Goal: Task Accomplishment & Management: Complete application form

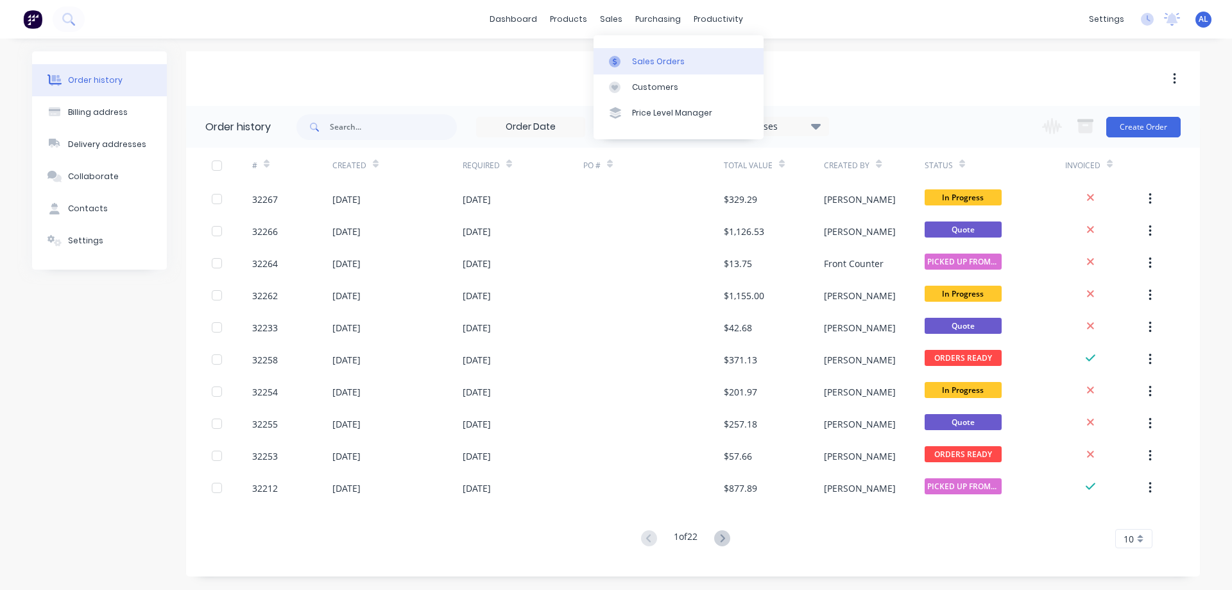
click at [644, 59] on div "Sales Orders" at bounding box center [658, 62] width 53 height 12
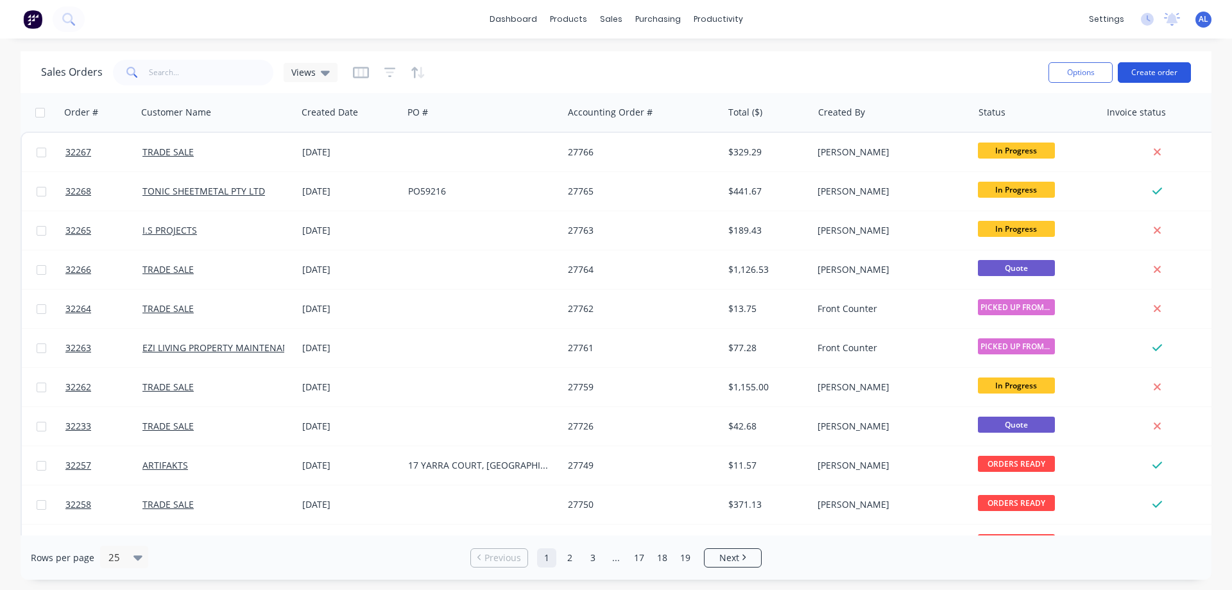
click at [1152, 69] on button "Create order" at bounding box center [1154, 72] width 73 height 21
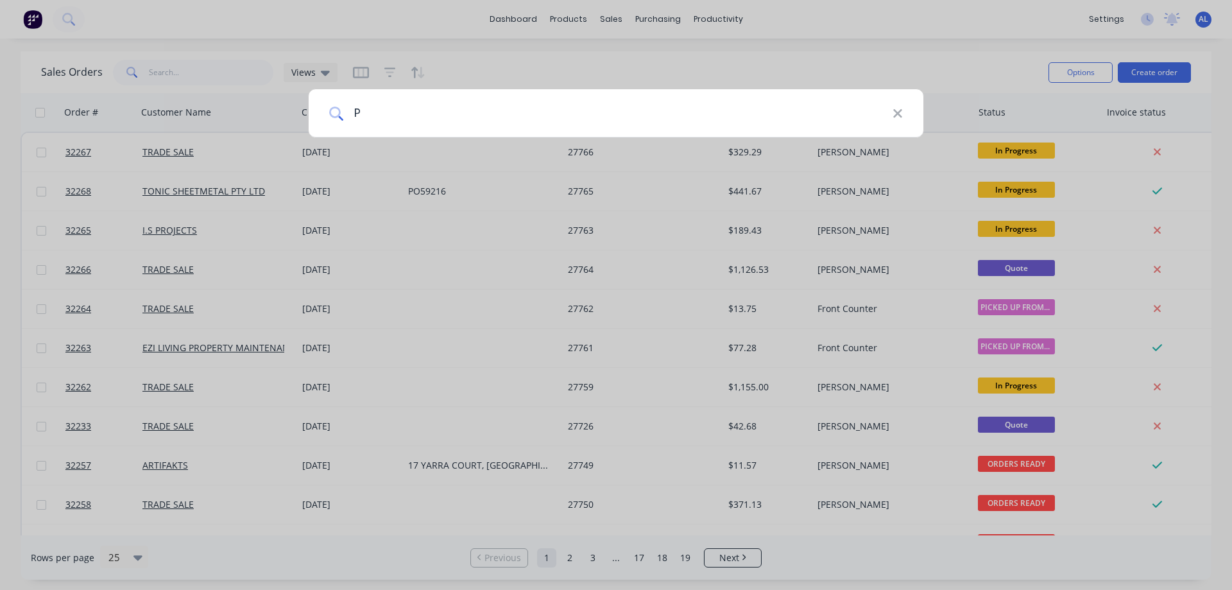
click at [501, 112] on input "P" at bounding box center [617, 113] width 549 height 48
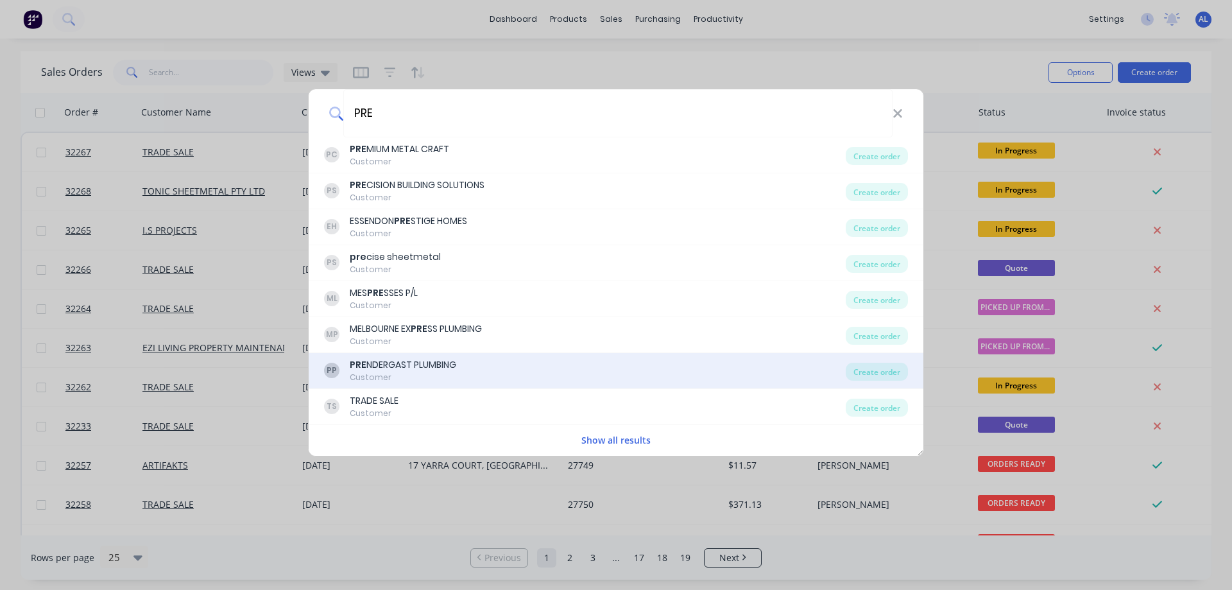
type input "PRE"
click at [473, 374] on div "PP PRE NDERGAST PLUMBING Customer" at bounding box center [585, 370] width 522 height 25
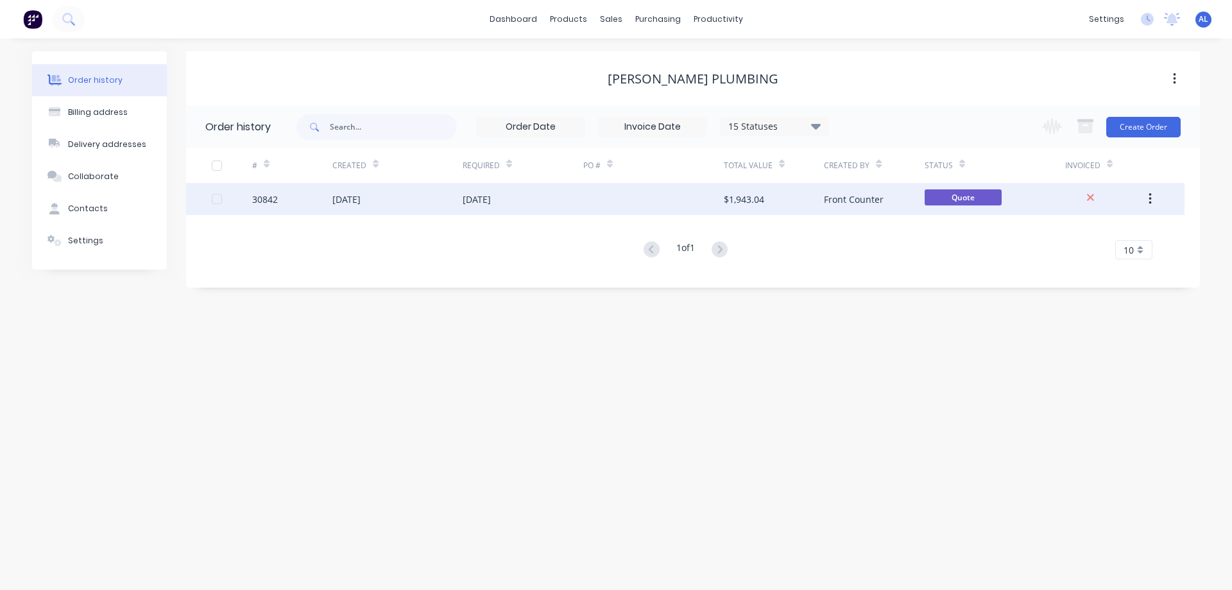
click at [814, 203] on div "$1,943.04" at bounding box center [774, 199] width 100 height 32
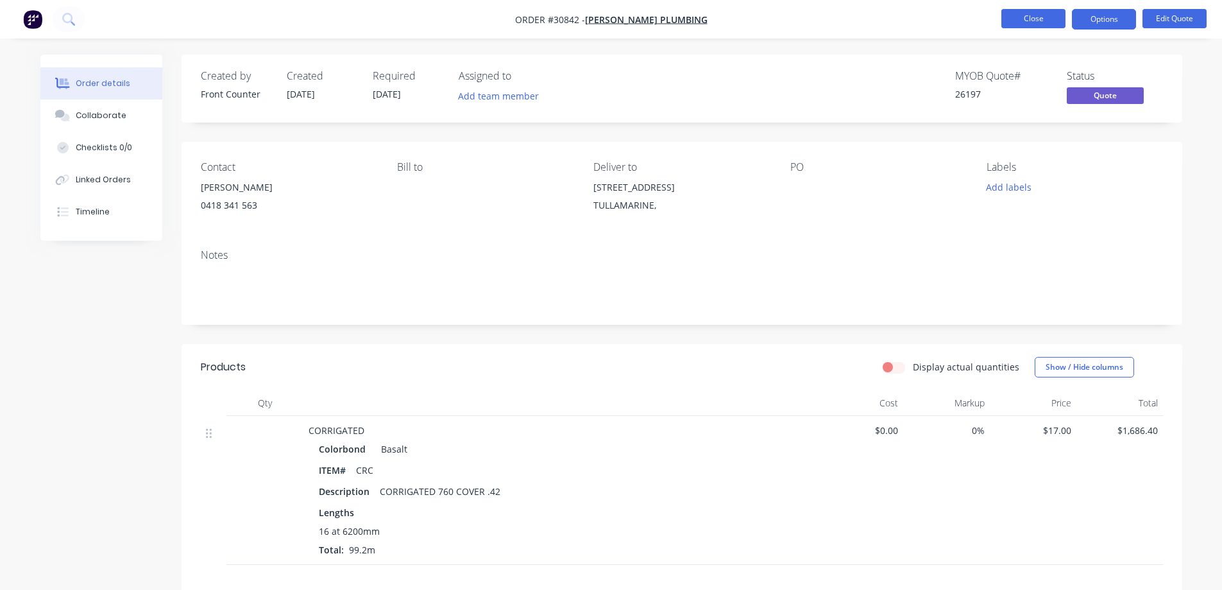
click at [1036, 17] on button "Close" at bounding box center [1034, 18] width 64 height 19
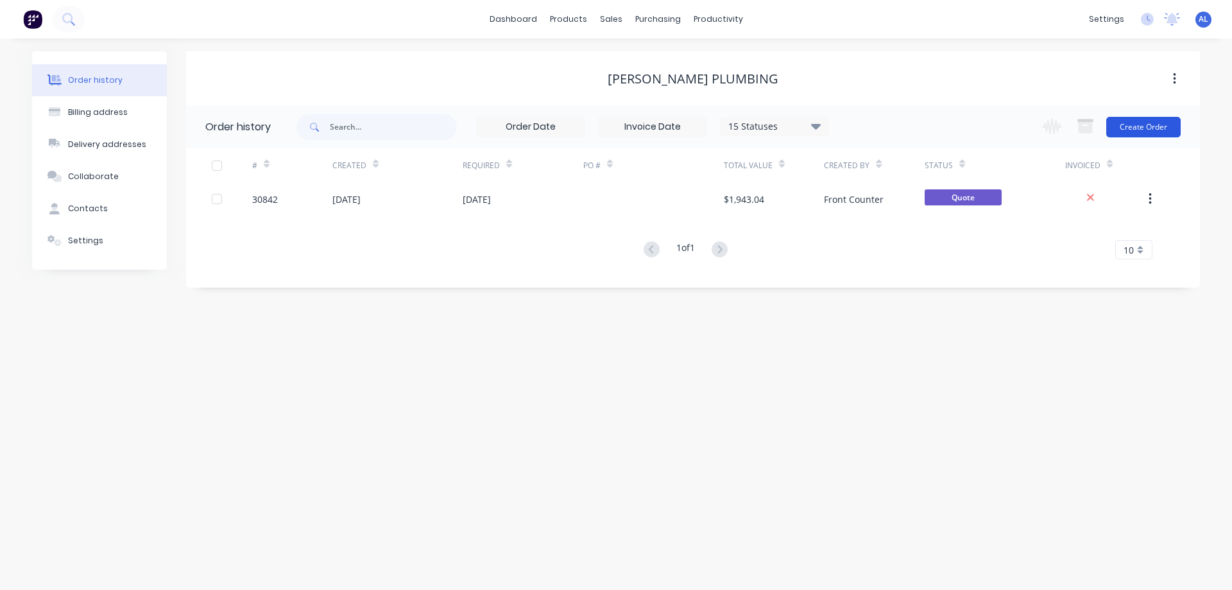
click at [1128, 123] on button "Create Order" at bounding box center [1143, 127] width 74 height 21
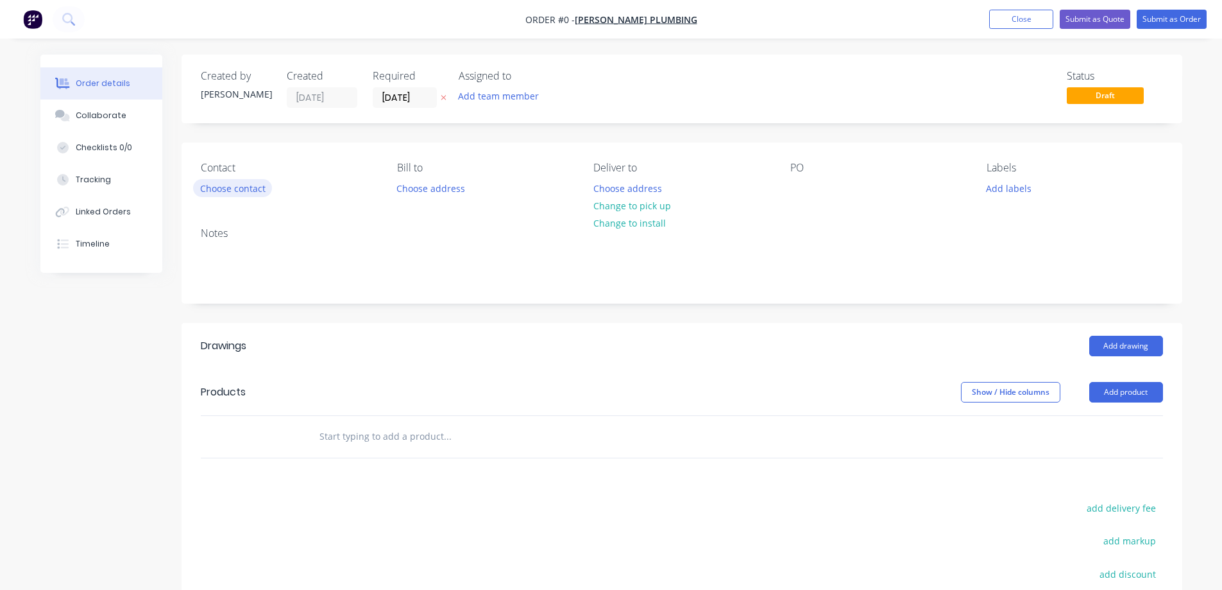
click at [239, 188] on button "Choose contact" at bounding box center [232, 187] width 79 height 17
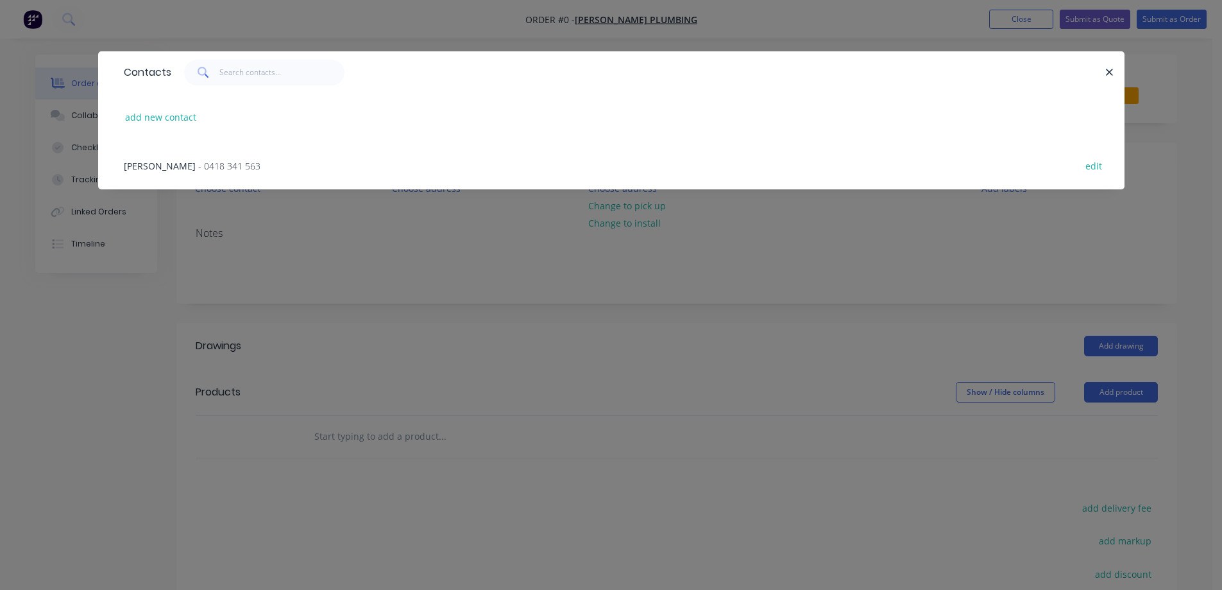
click at [198, 167] on span "- 0418 341 563" at bounding box center [229, 166] width 62 height 12
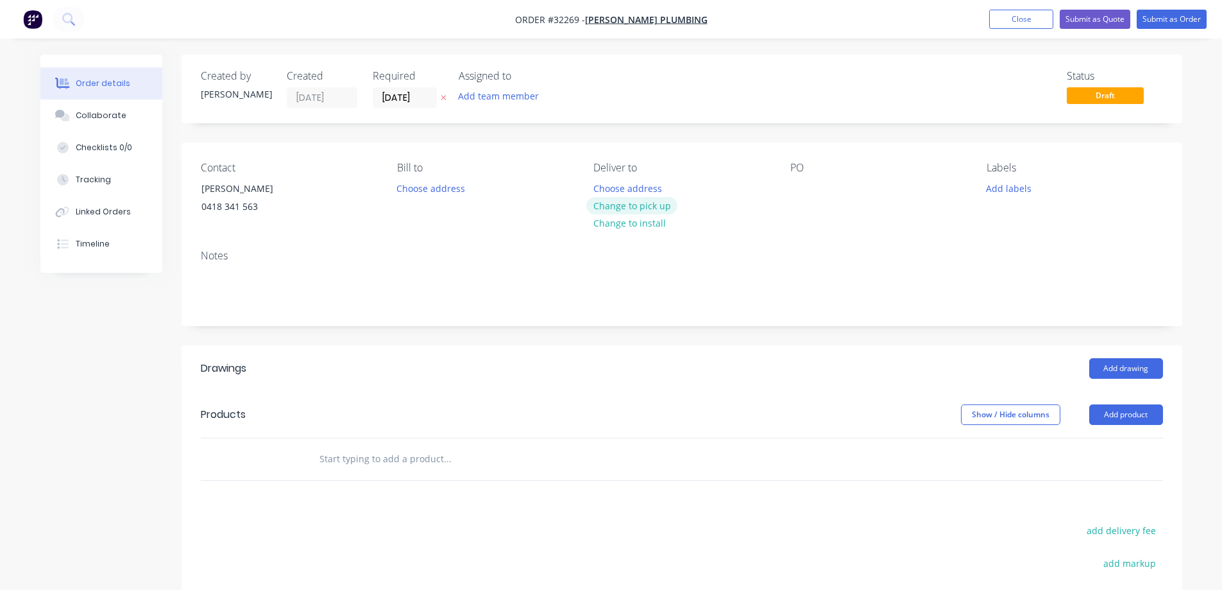
click at [653, 207] on button "Change to pick up" at bounding box center [632, 205] width 91 height 17
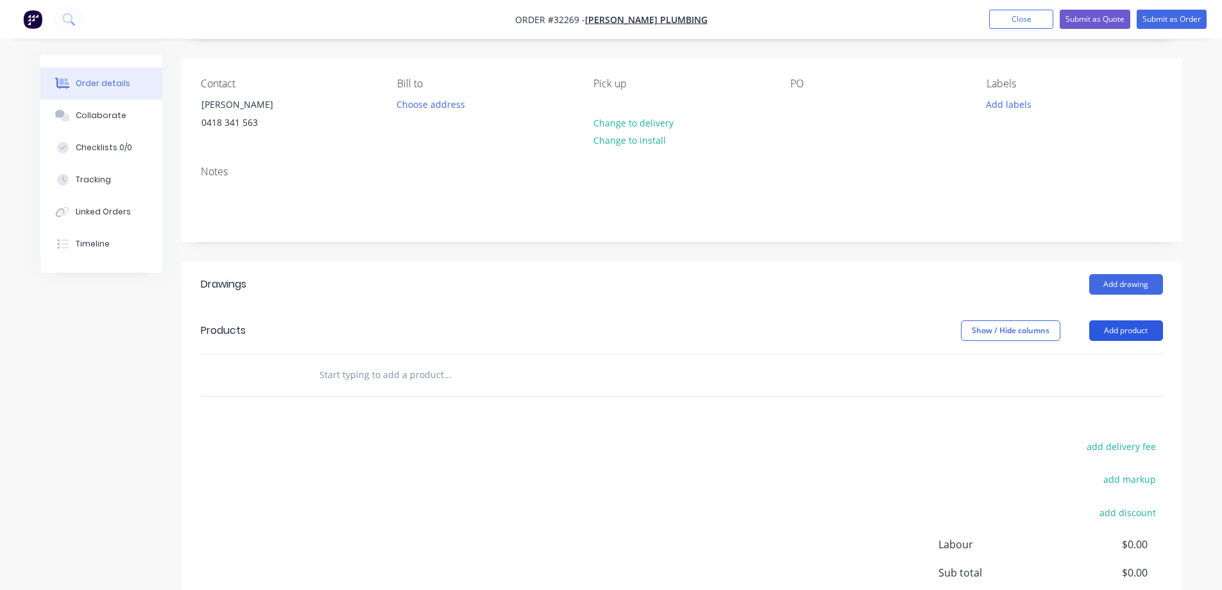
scroll to position [193, 0]
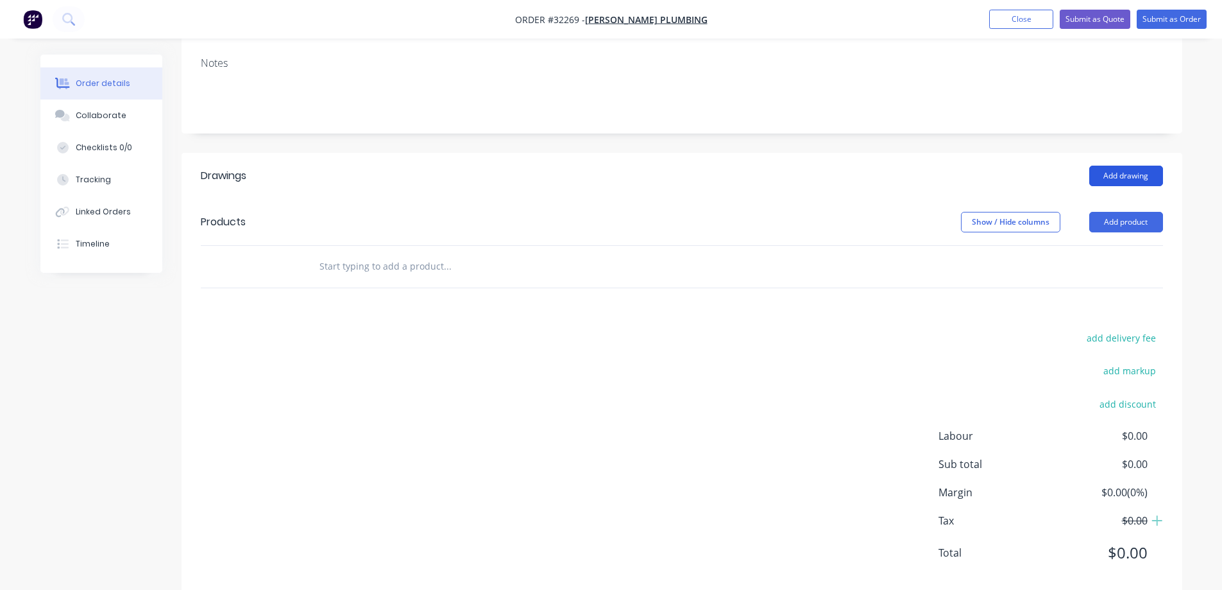
click at [1115, 178] on button "Add drawing" at bounding box center [1127, 176] width 74 height 21
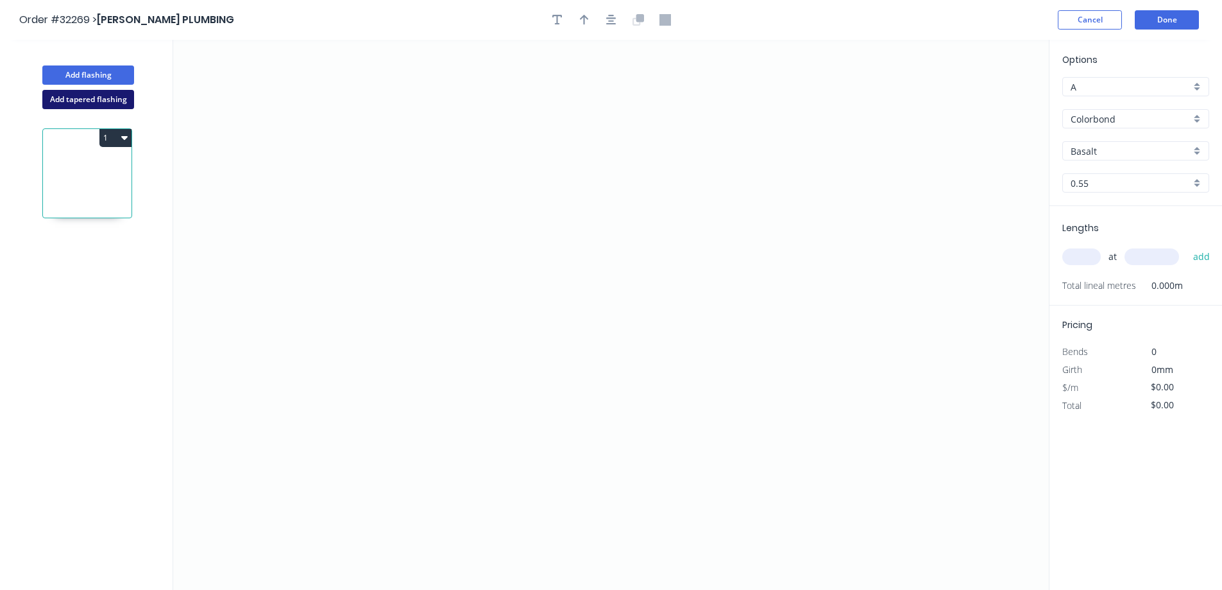
click at [98, 98] on button "Add tapered flashing" at bounding box center [88, 99] width 92 height 19
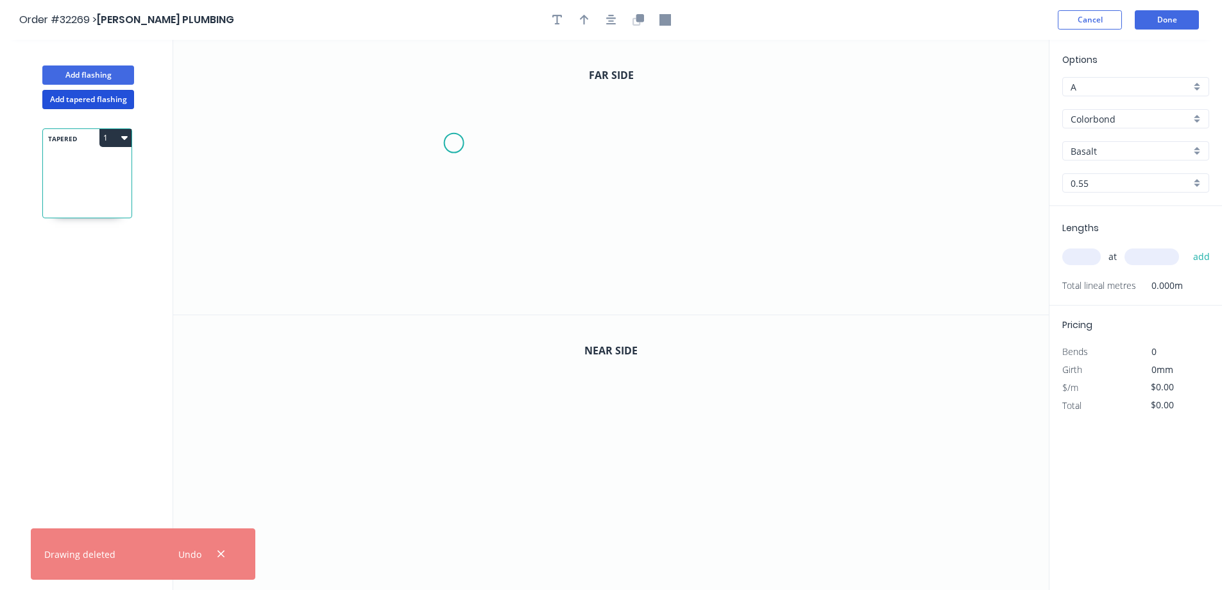
click at [454, 143] on icon "0" at bounding box center [611, 177] width 876 height 275
drag, startPoint x: 447, startPoint y: 272, endPoint x: 660, endPoint y: 280, distance: 213.9
click at [456, 270] on icon "0" at bounding box center [611, 177] width 876 height 275
drag, startPoint x: 669, startPoint y: 282, endPoint x: 694, endPoint y: 261, distance: 32.9
click at [669, 280] on icon "0 ?" at bounding box center [611, 177] width 876 height 275
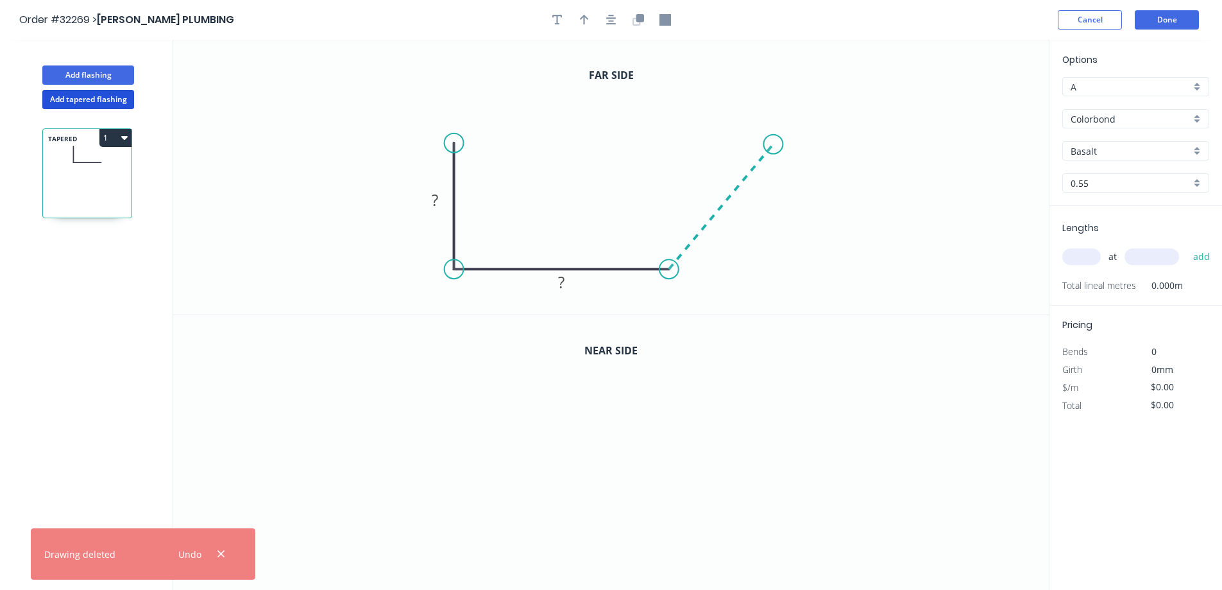
drag, startPoint x: 774, startPoint y: 144, endPoint x: 0, endPoint y: 455, distance: 833.9
click at [770, 144] on icon "0 ? ?" at bounding box center [611, 177] width 876 height 275
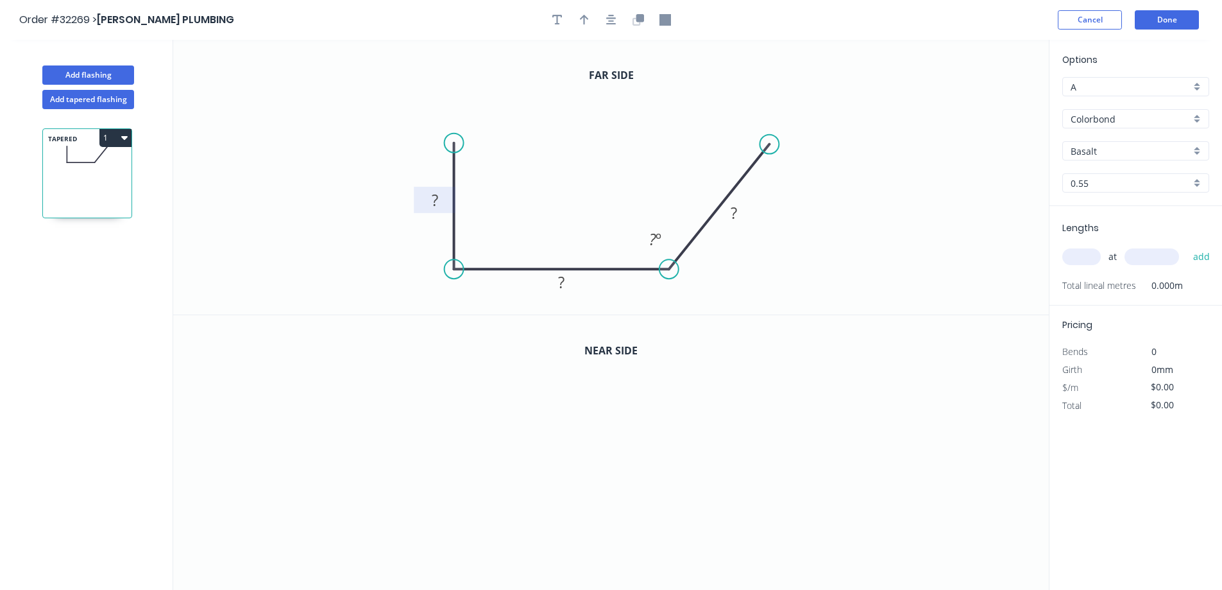
click at [438, 203] on rect at bounding box center [435, 201] width 26 height 18
click at [611, 23] on icon "button" at bounding box center [611, 20] width 10 height 12
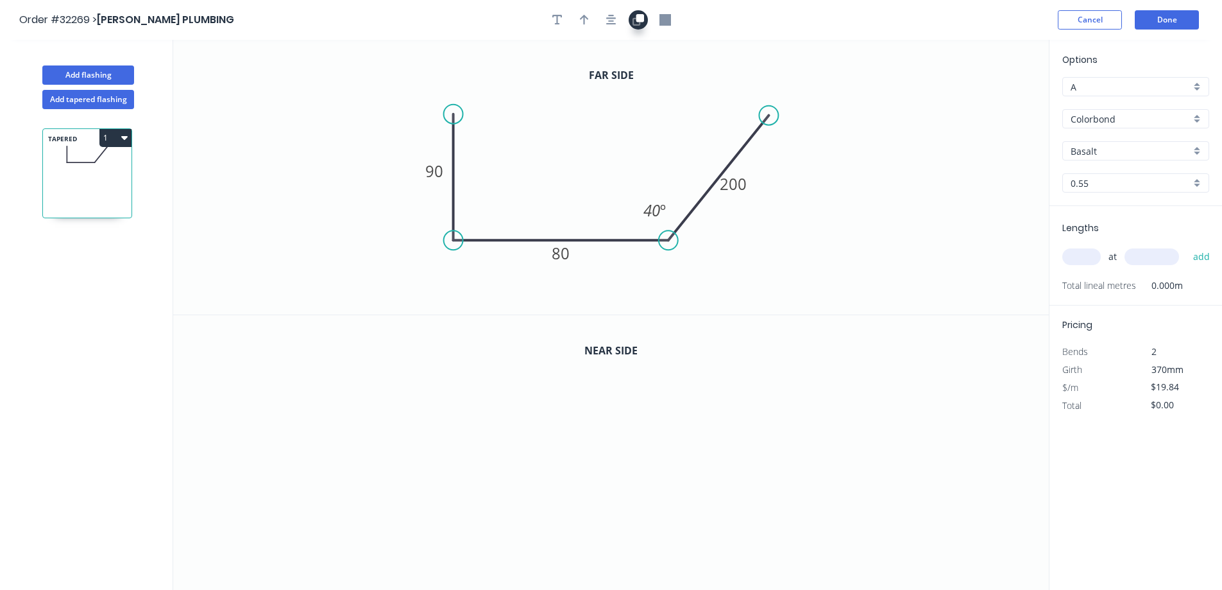
click at [637, 18] on icon "button" at bounding box center [640, 18] width 8 height 8
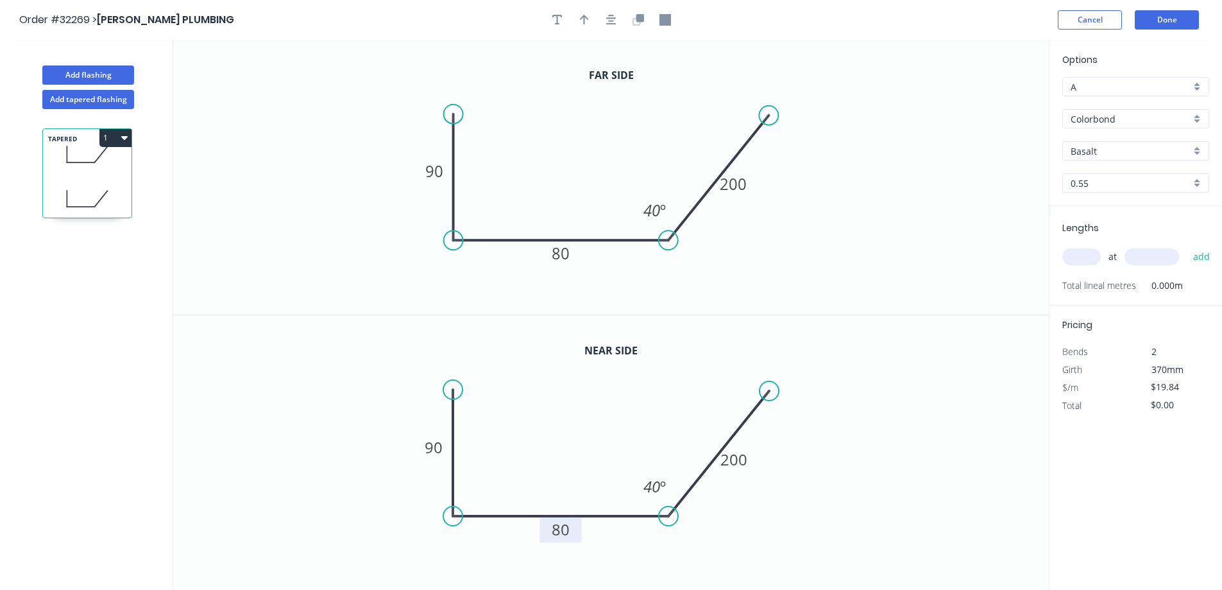
click at [567, 528] on tspan "80" at bounding box center [561, 529] width 18 height 21
type input "$23.89"
click at [1196, 114] on div "Colorbond" at bounding box center [1136, 118] width 147 height 19
click at [1151, 214] on div "Zinc" at bounding box center [1136, 211] width 146 height 22
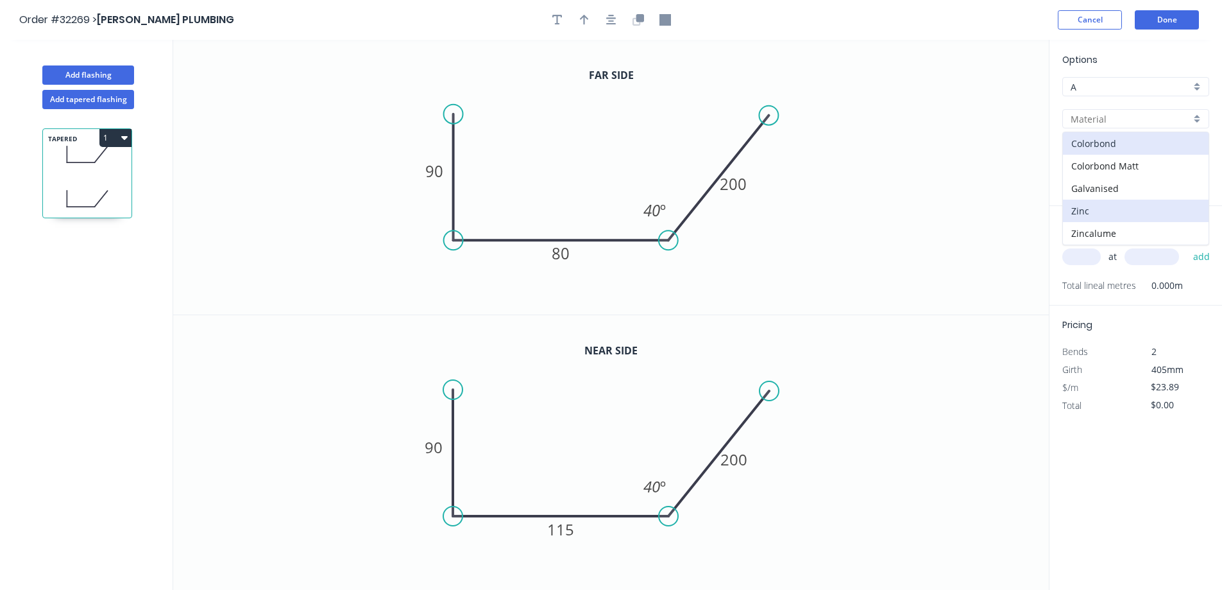
type input "Zinc"
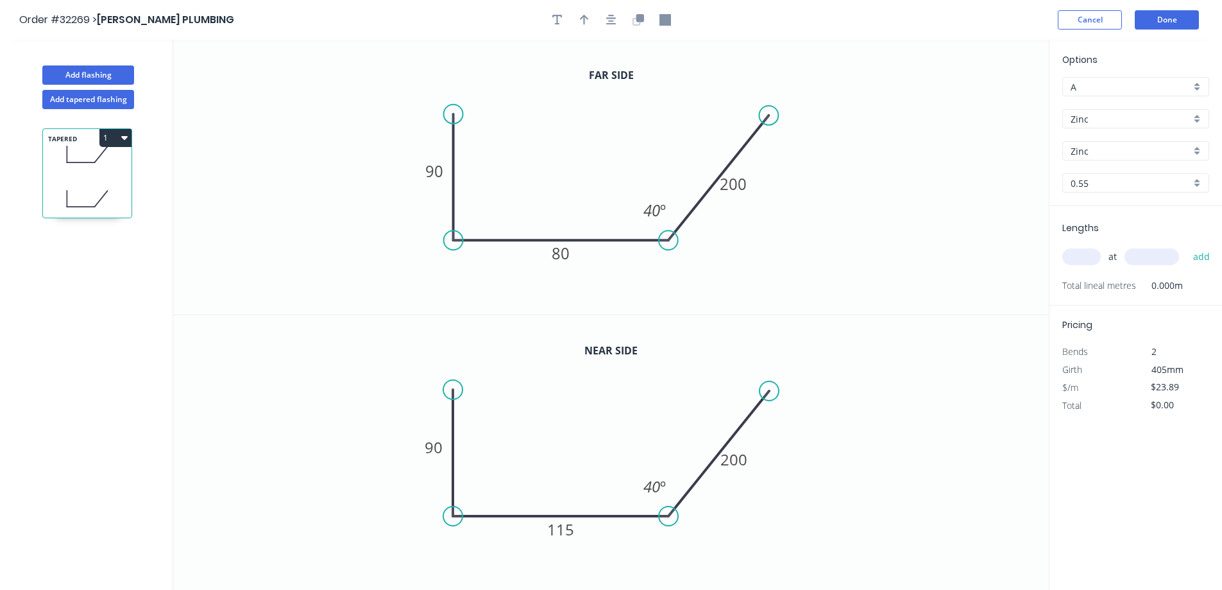
type input "$21.01"
drag, startPoint x: 1085, startPoint y: 261, endPoint x: 1070, endPoint y: 262, distance: 14.9
click at [1070, 262] on input "text" at bounding box center [1082, 256] width 39 height 17
type input "1"
type input "4200"
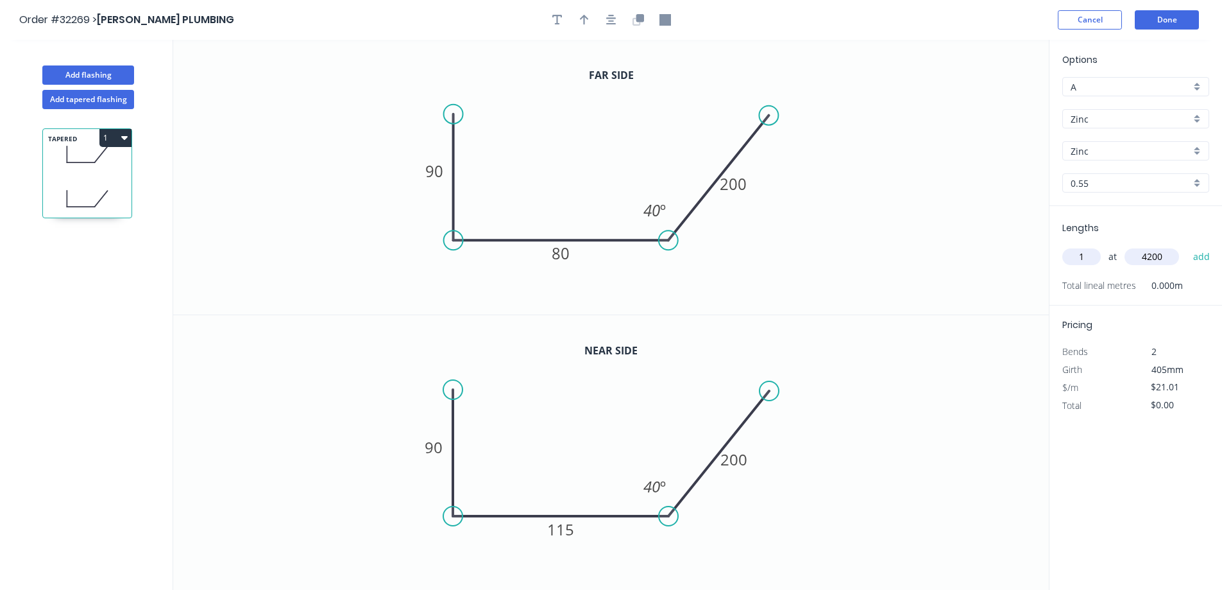
click at [1187, 246] on button "add" at bounding box center [1202, 257] width 30 height 22
type input "$88.24"
click at [1167, 25] on button "Done" at bounding box center [1167, 19] width 64 height 19
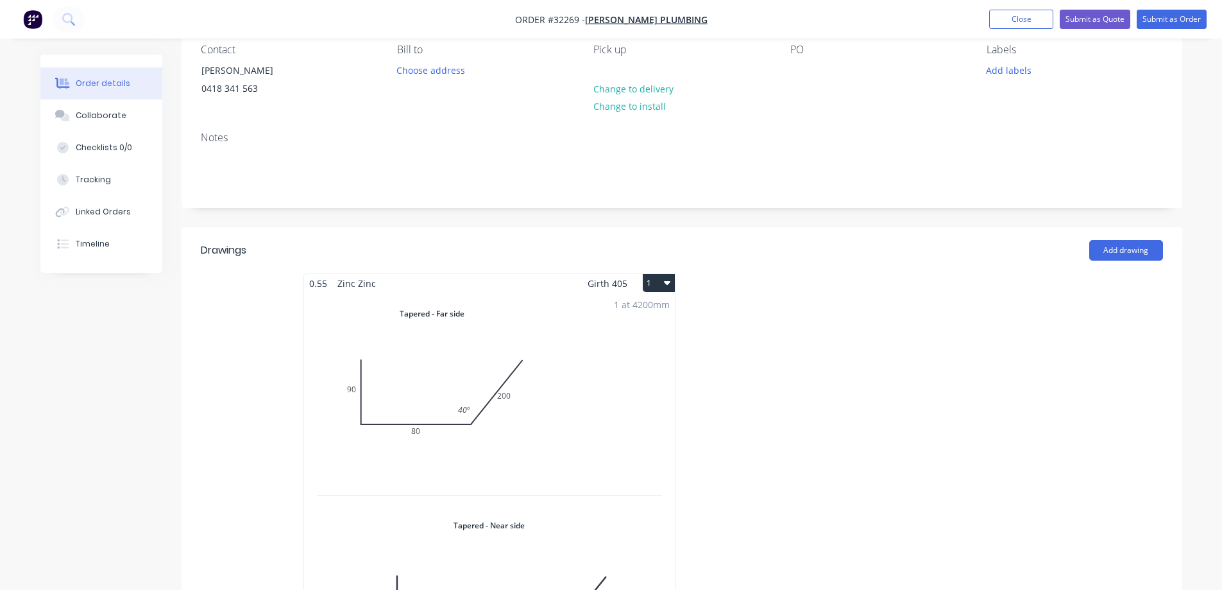
scroll to position [257, 0]
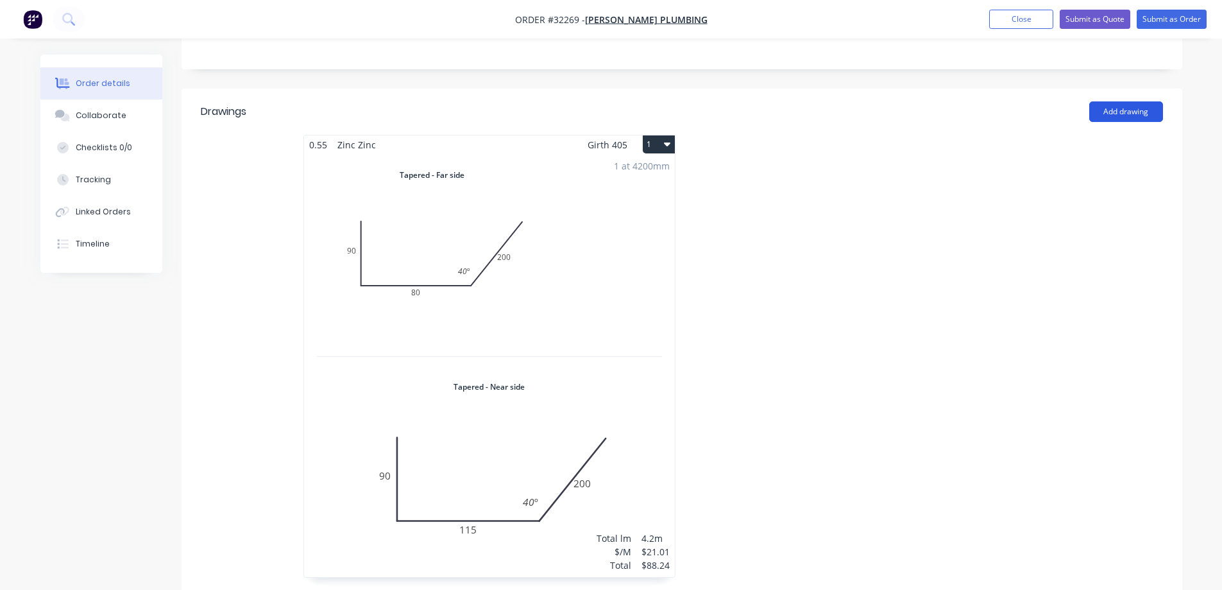
click at [1133, 117] on button "Add drawing" at bounding box center [1127, 111] width 74 height 21
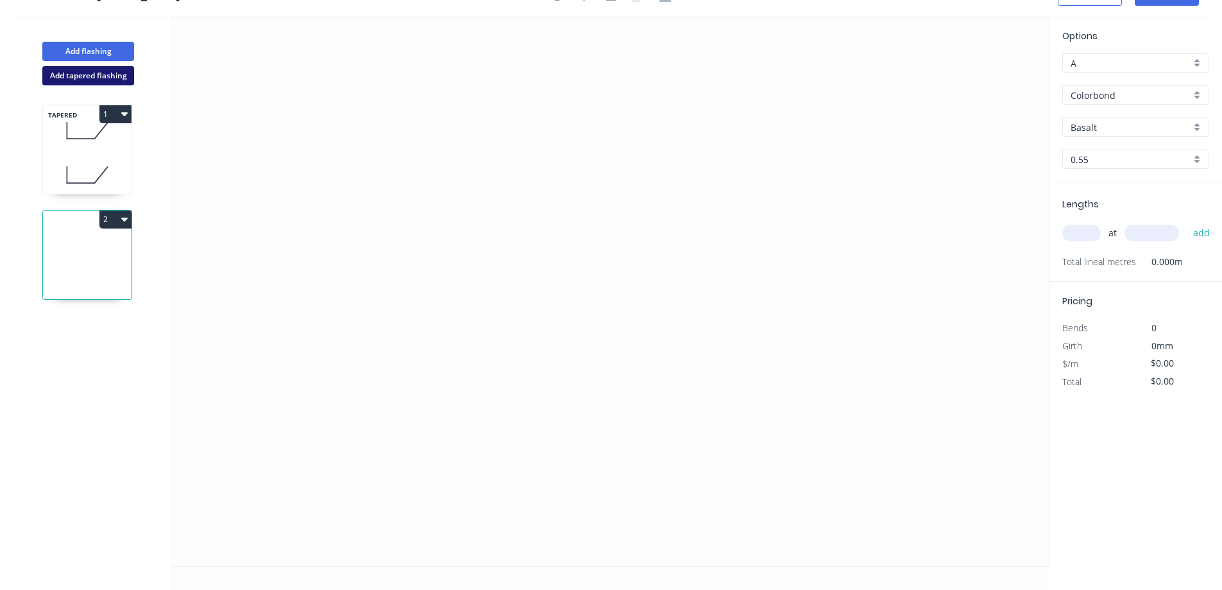
click at [105, 79] on button "Add tapered flashing" at bounding box center [88, 75] width 92 height 19
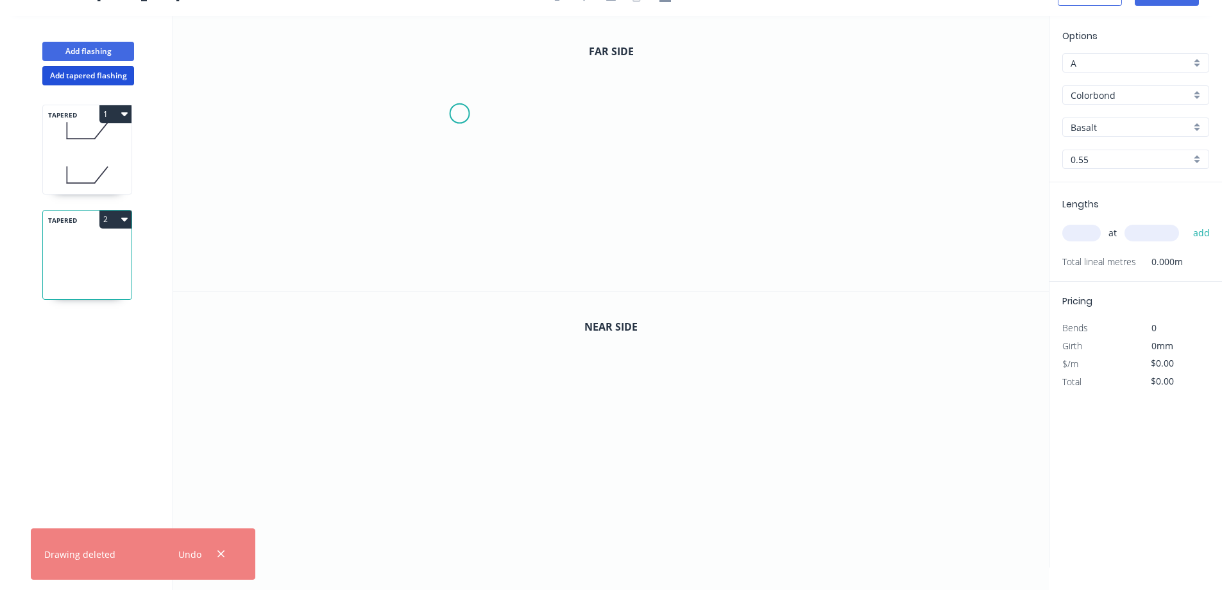
click at [463, 113] on icon "0" at bounding box center [611, 153] width 876 height 275
drag, startPoint x: 458, startPoint y: 250, endPoint x: 486, endPoint y: 252, distance: 27.7
click at [459, 250] on icon "0" at bounding box center [611, 153] width 876 height 275
drag, startPoint x: 695, startPoint y: 236, endPoint x: 767, endPoint y: 170, distance: 97.7
click at [696, 236] on icon "0 ?" at bounding box center [611, 153] width 876 height 275
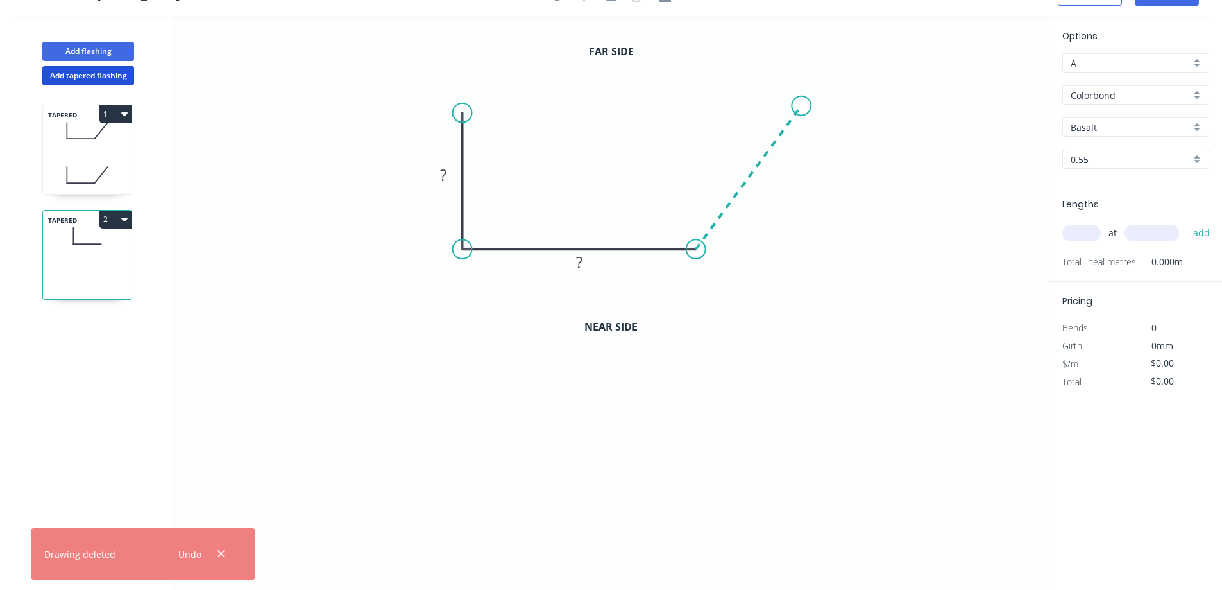
click at [803, 106] on icon "0 ? ?" at bounding box center [611, 153] width 876 height 275
click at [448, 173] on rect at bounding box center [444, 176] width 26 height 18
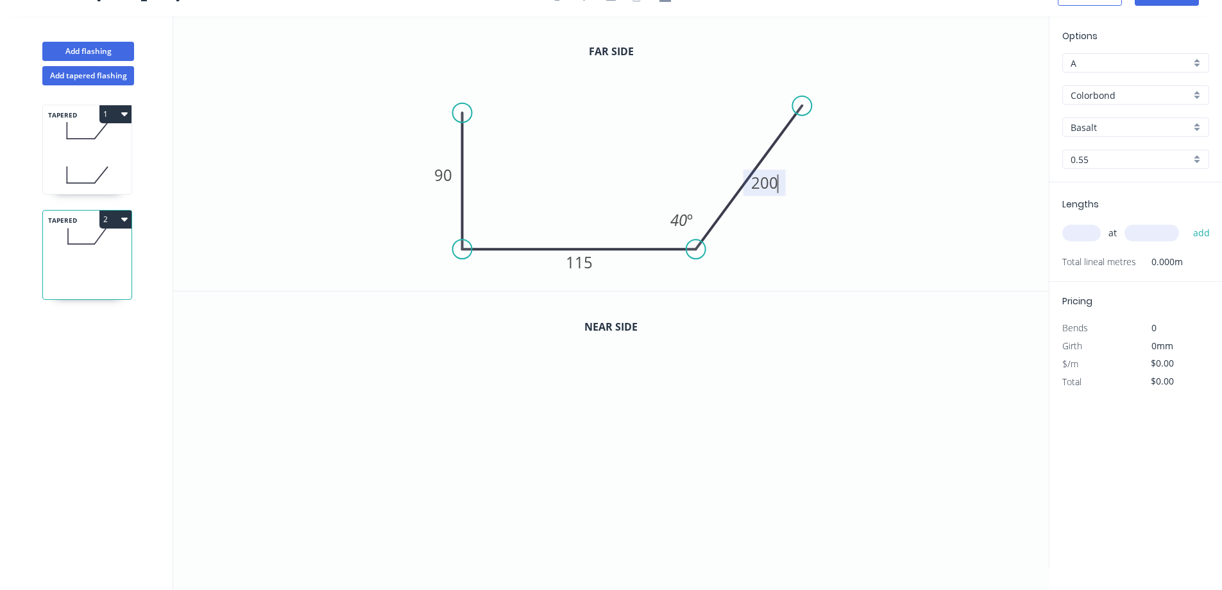
type input "$22.89"
click at [1199, 90] on div "Colorbond" at bounding box center [1136, 94] width 147 height 19
click at [1099, 186] on div "Zinc" at bounding box center [1136, 187] width 146 height 22
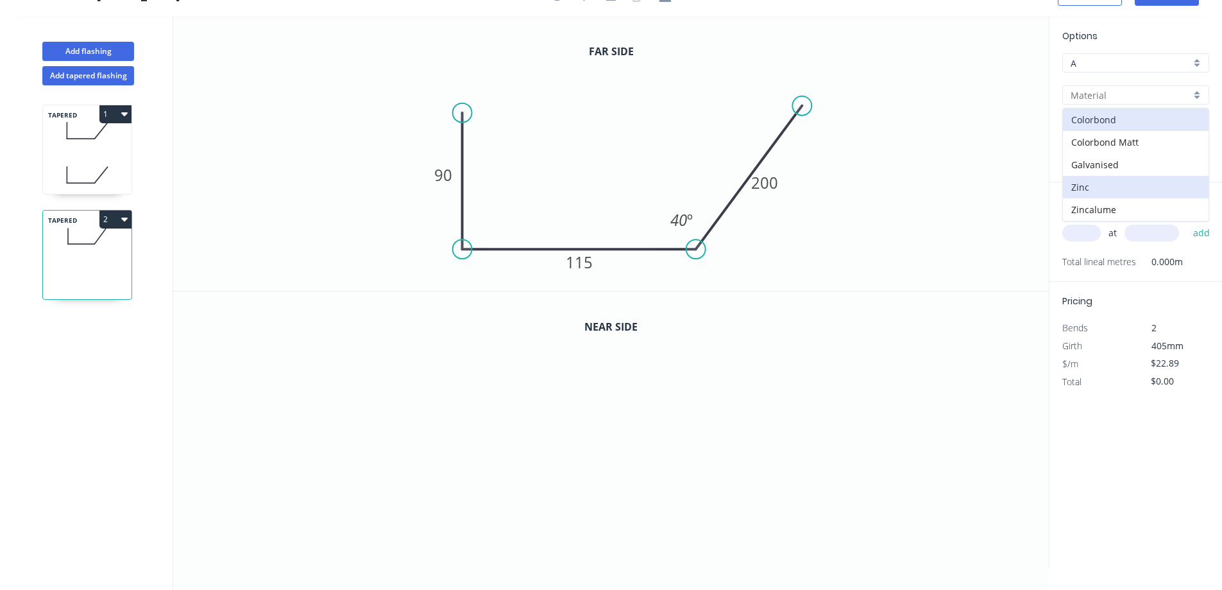
type input "Zinc"
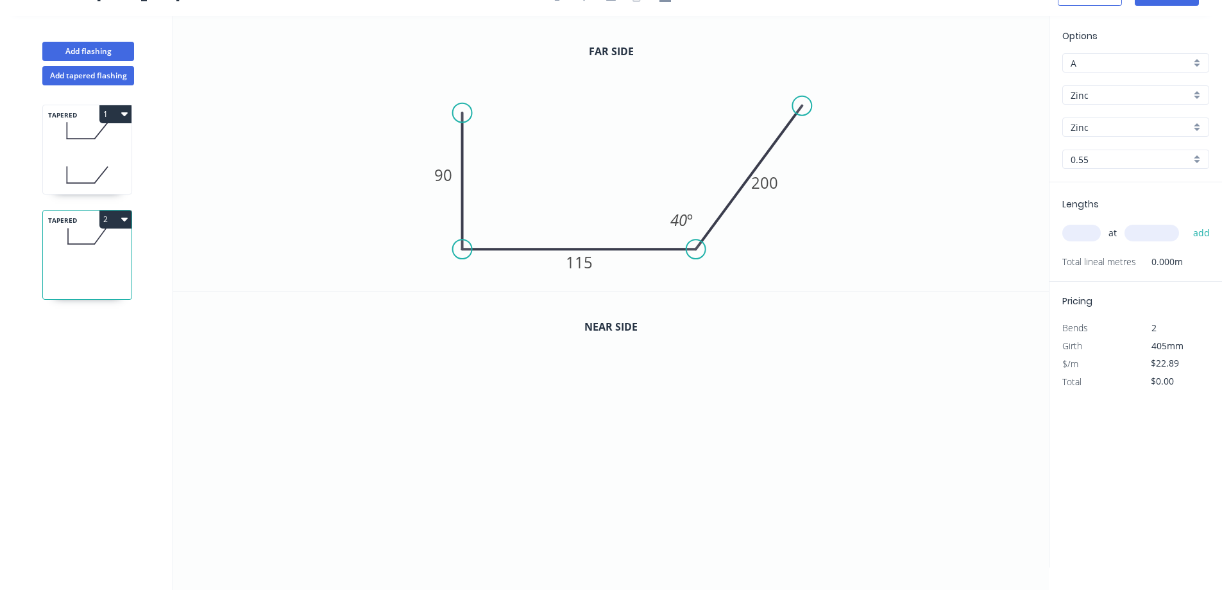
type input "$20.01"
drag, startPoint x: 1081, startPoint y: 230, endPoint x: 991, endPoint y: 250, distance: 92.5
click at [1077, 232] on input "text" at bounding box center [1082, 233] width 39 height 17
type input "1"
type input "4200"
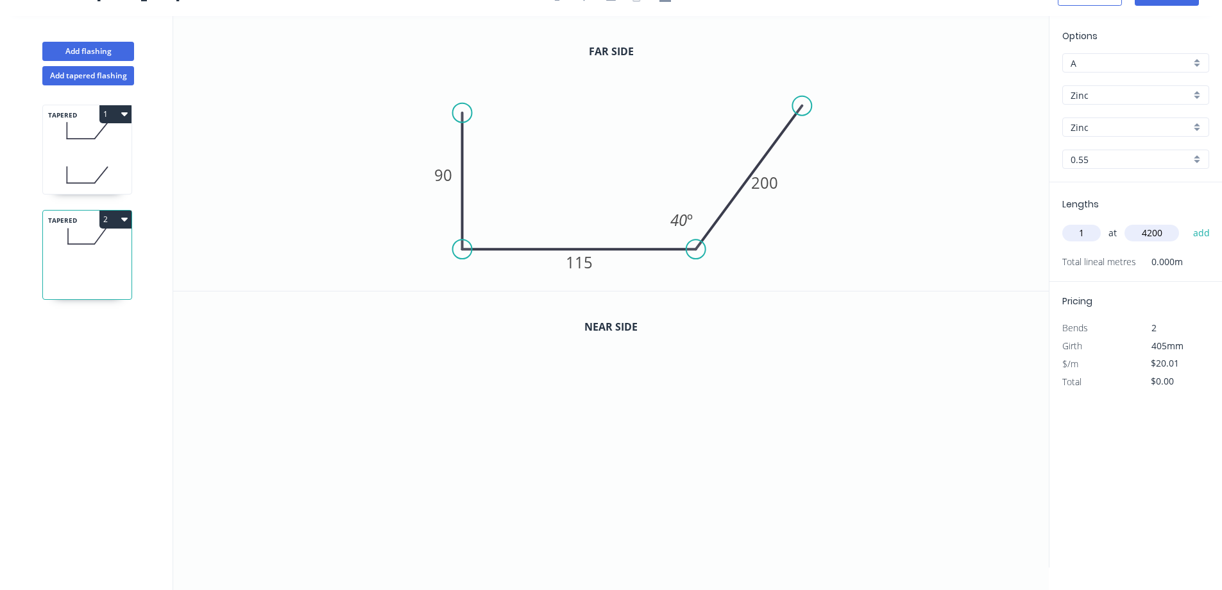
click at [1187, 222] on button "add" at bounding box center [1202, 233] width 30 height 22
type input "$84.04"
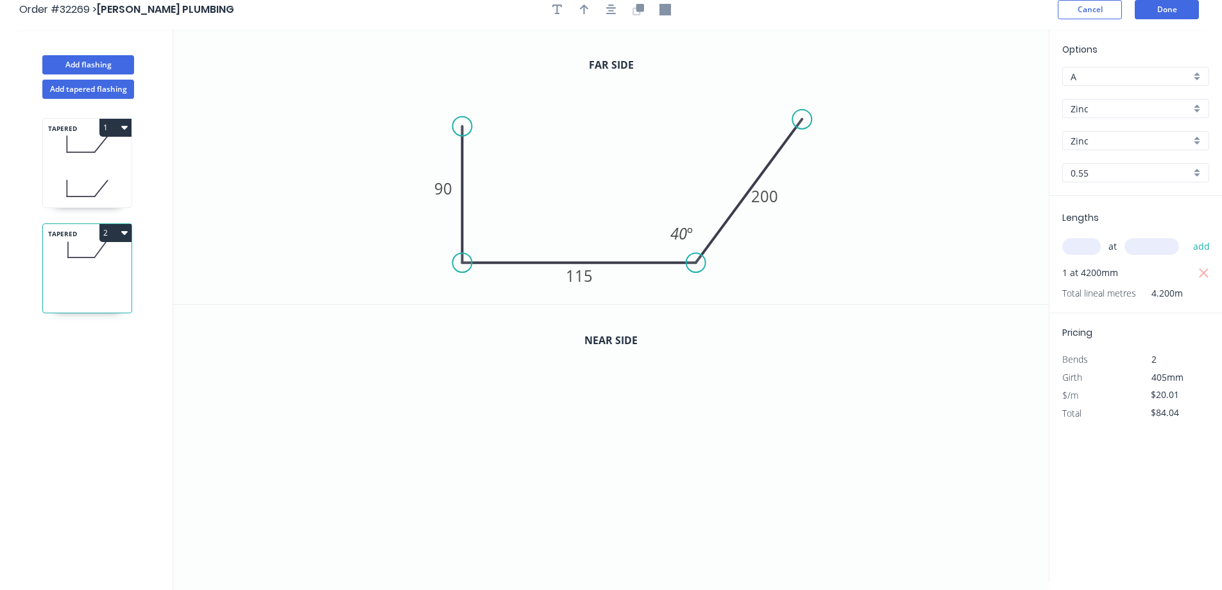
scroll to position [0, 0]
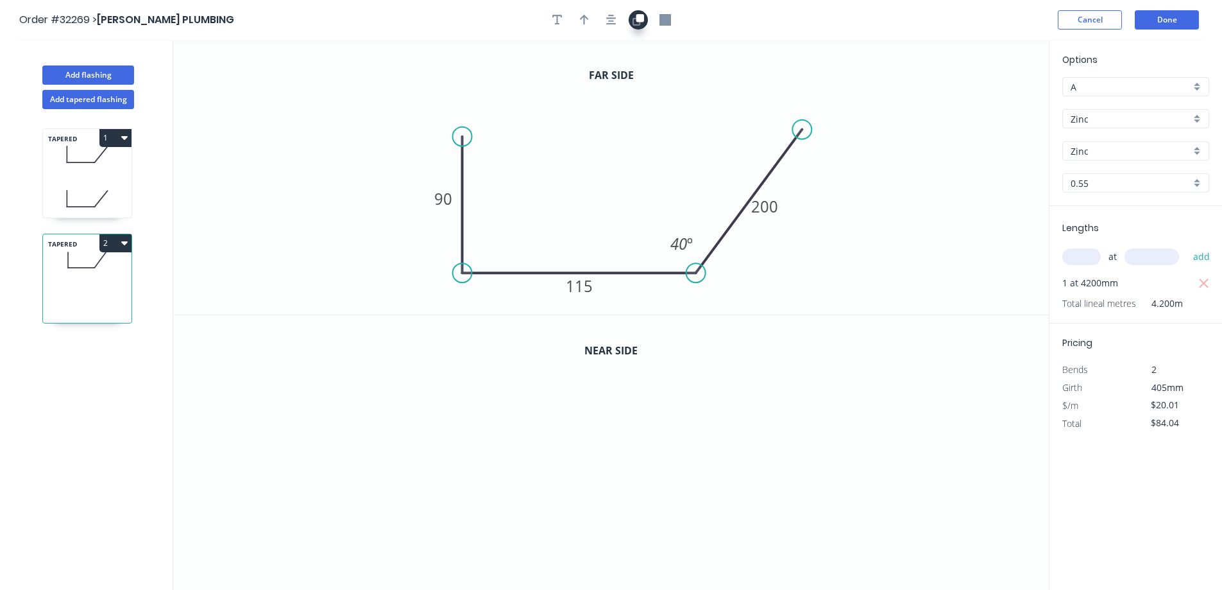
click at [634, 22] on icon "button" at bounding box center [639, 20] width 12 height 12
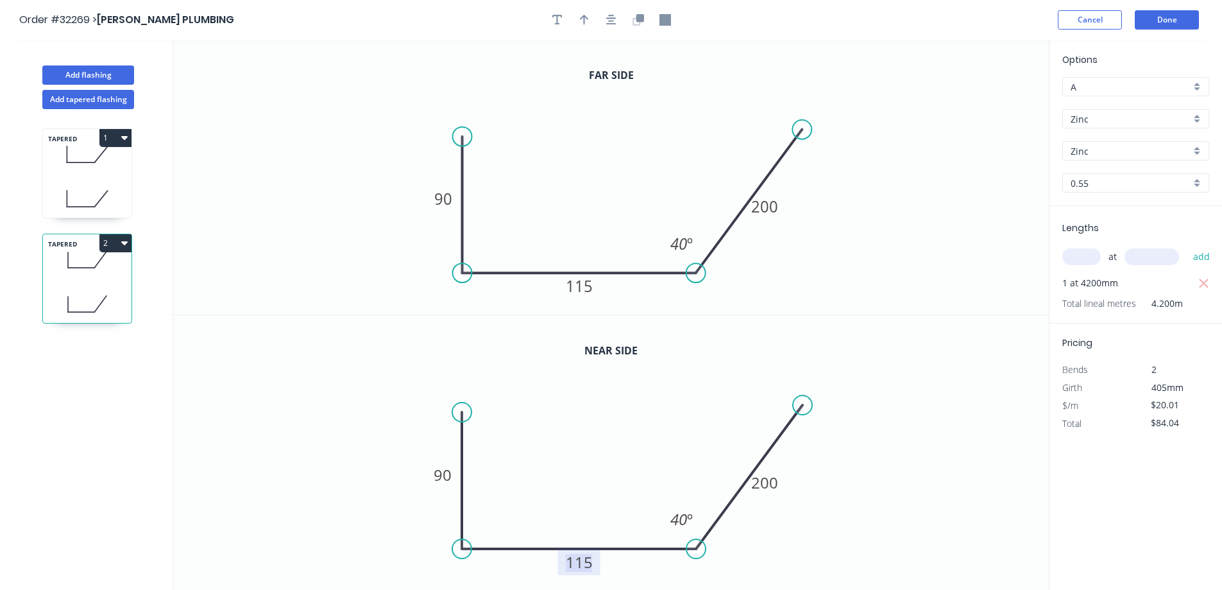
click at [581, 560] on tspan "115" at bounding box center [579, 561] width 27 height 21
type input "$21.01"
type input "$88.24"
click at [1162, 23] on button "Done" at bounding box center [1167, 19] width 64 height 19
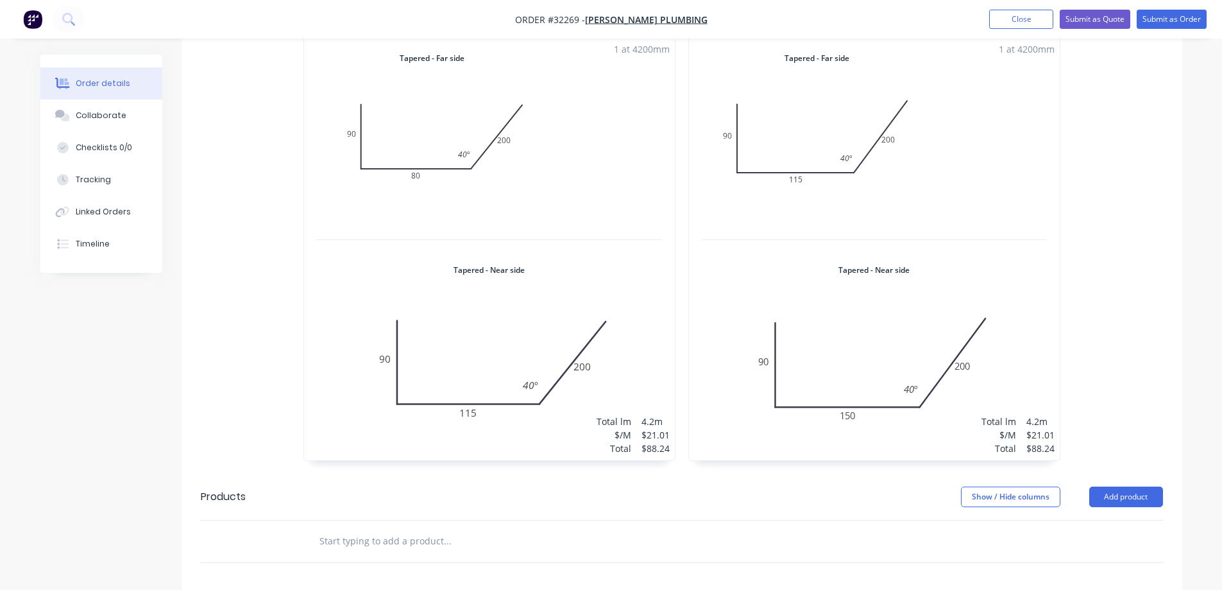
scroll to position [193, 0]
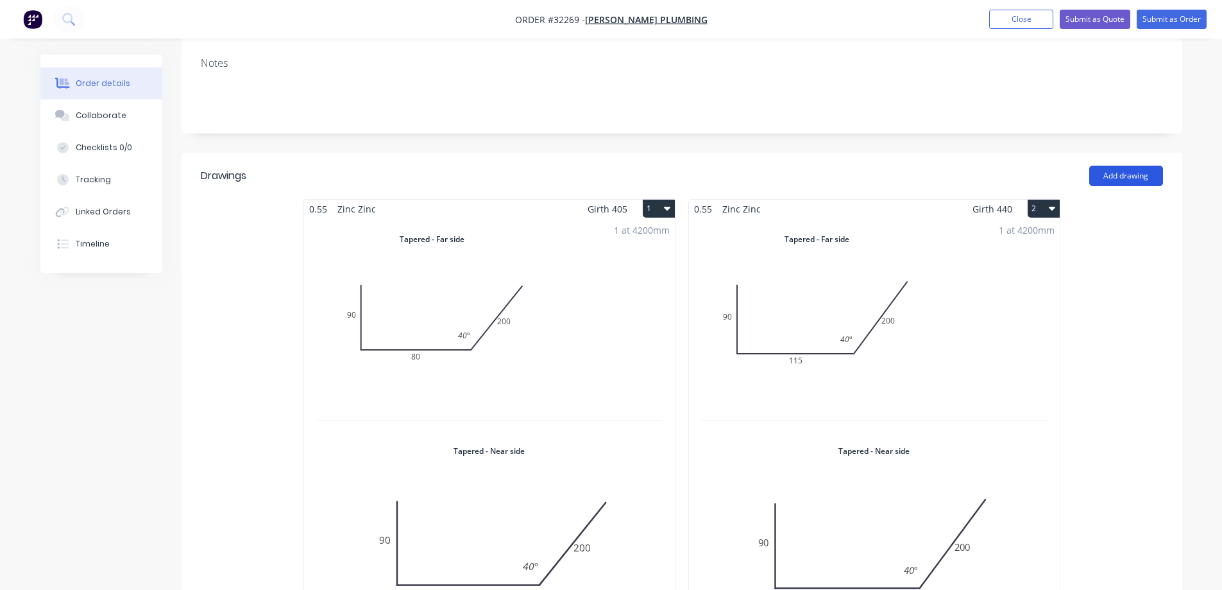
click at [1113, 179] on button "Add drawing" at bounding box center [1127, 176] width 74 height 21
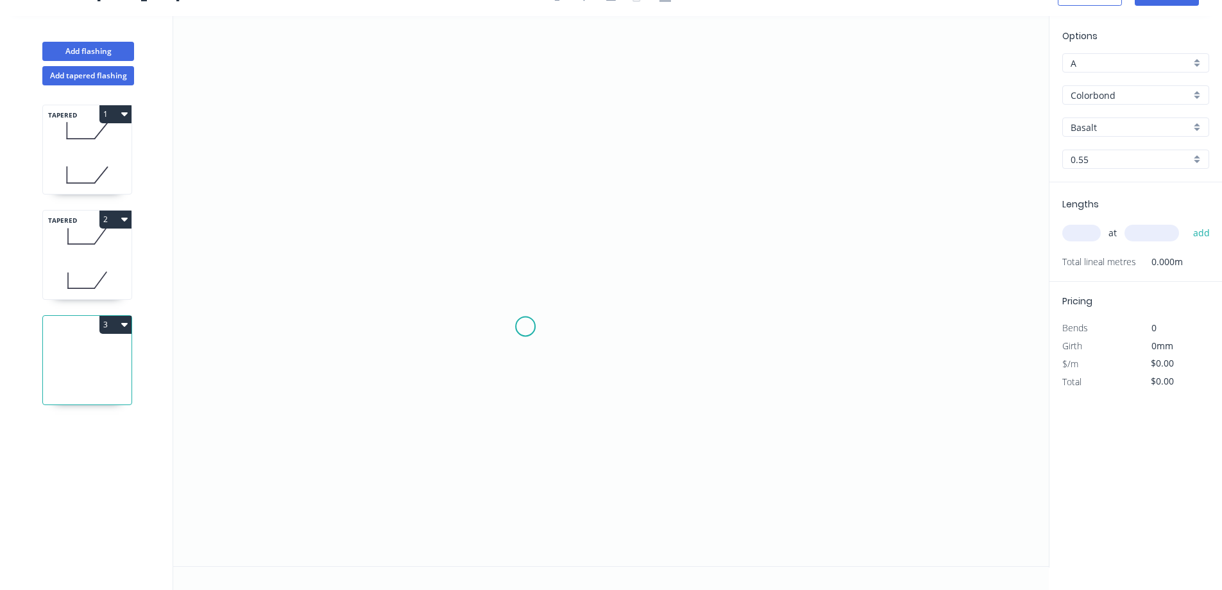
click at [525, 327] on icon "0" at bounding box center [611, 291] width 876 height 550
click at [523, 108] on icon "0" at bounding box center [611, 291] width 876 height 550
drag, startPoint x: 660, startPoint y: 110, endPoint x: 0, endPoint y: 367, distance: 708.5
click at [659, 111] on icon "0 ?" at bounding box center [611, 291] width 876 height 550
click at [501, 210] on rect at bounding box center [506, 212] width 26 height 18
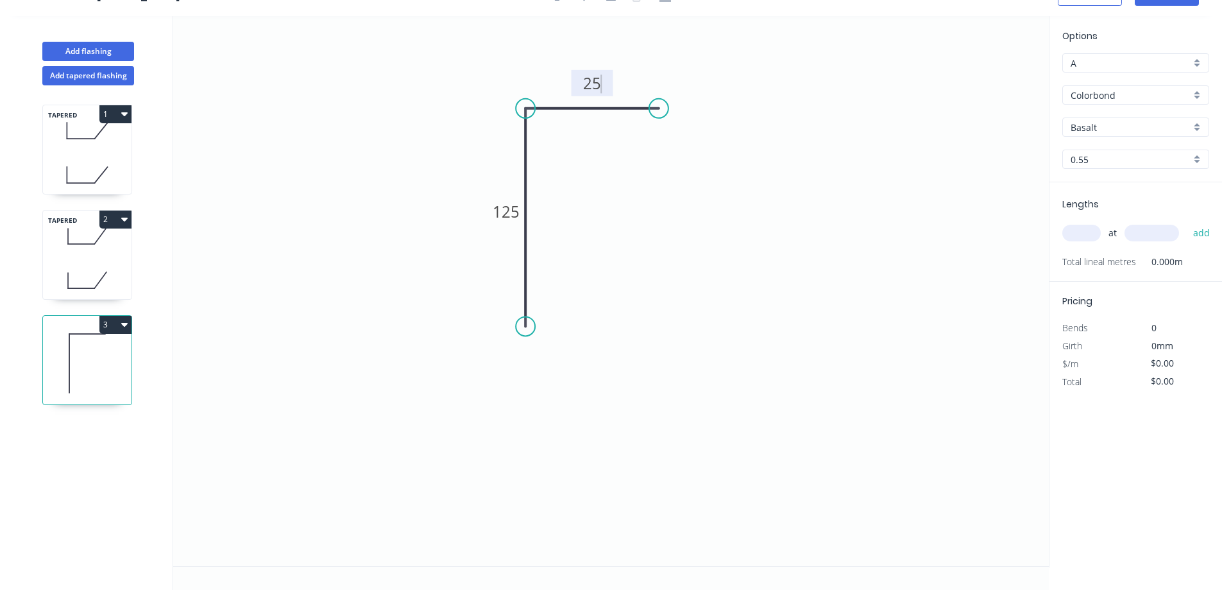
type input "$7.97"
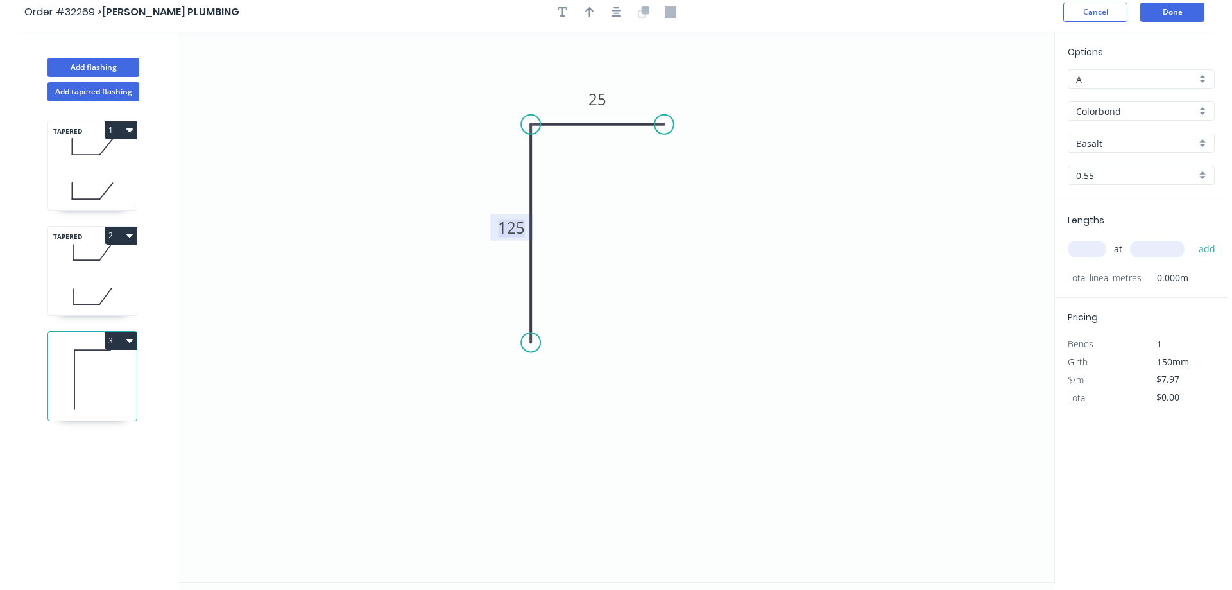
scroll to position [0, 0]
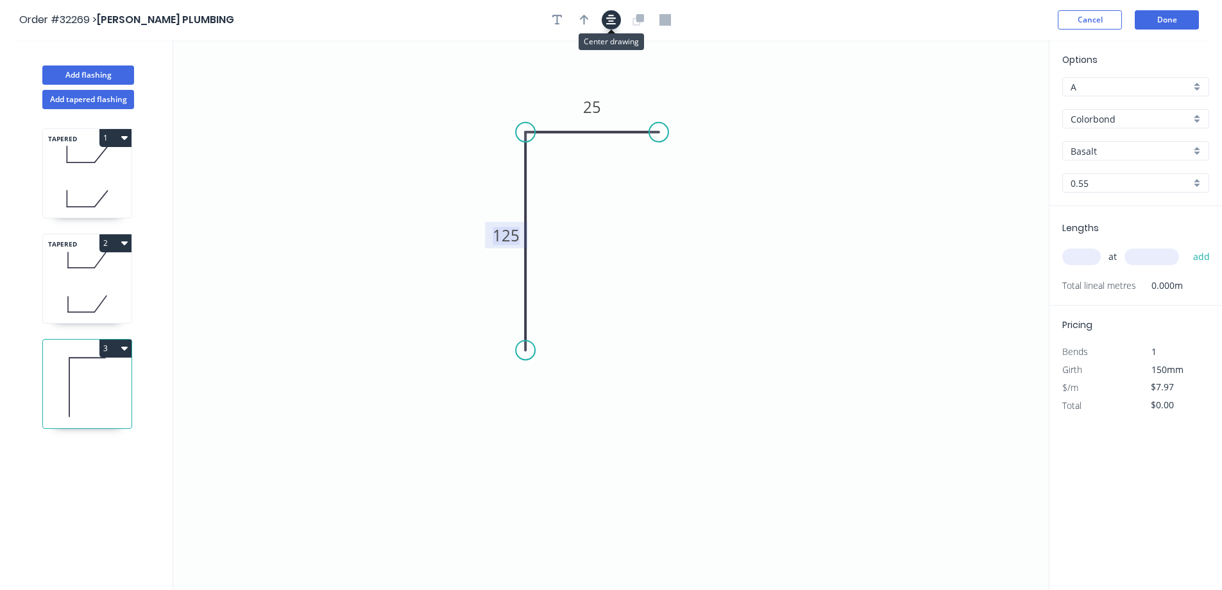
click at [610, 17] on icon "button" at bounding box center [611, 20] width 10 height 12
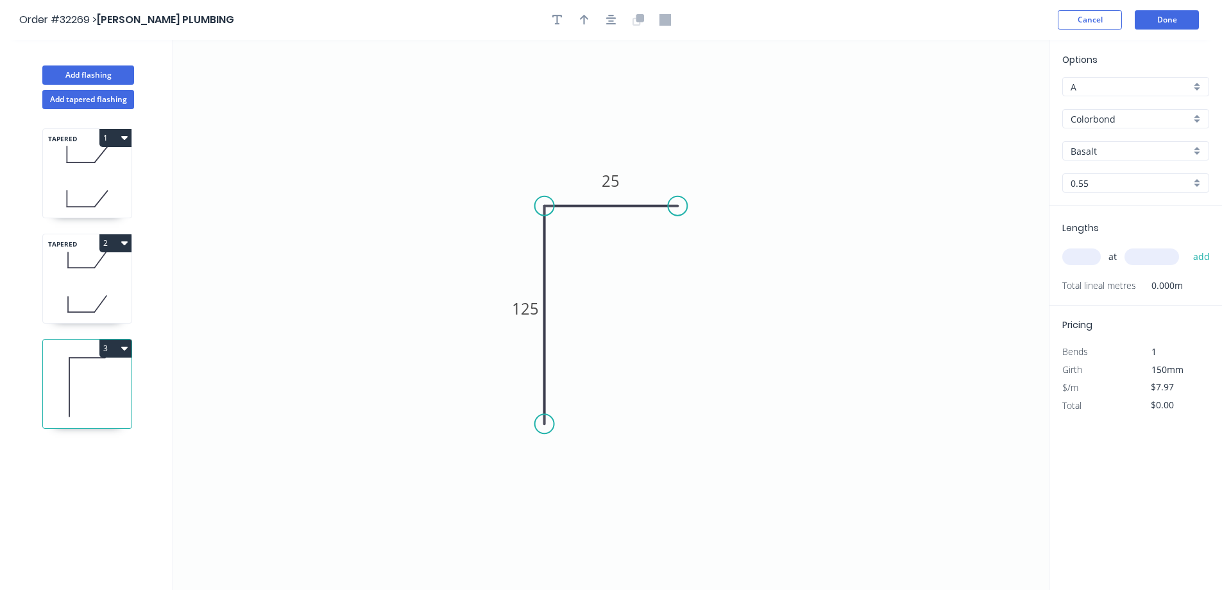
click at [1194, 120] on div "Colorbond" at bounding box center [1136, 118] width 147 height 19
click at [1157, 209] on div "Zinc" at bounding box center [1136, 211] width 146 height 22
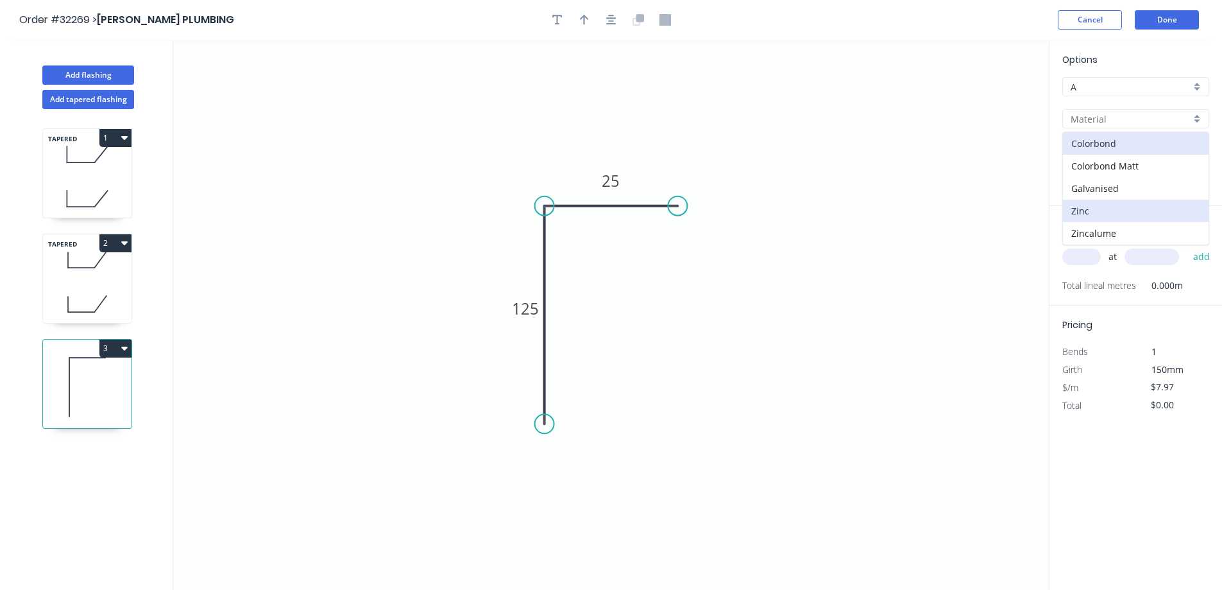
type input "Zinc"
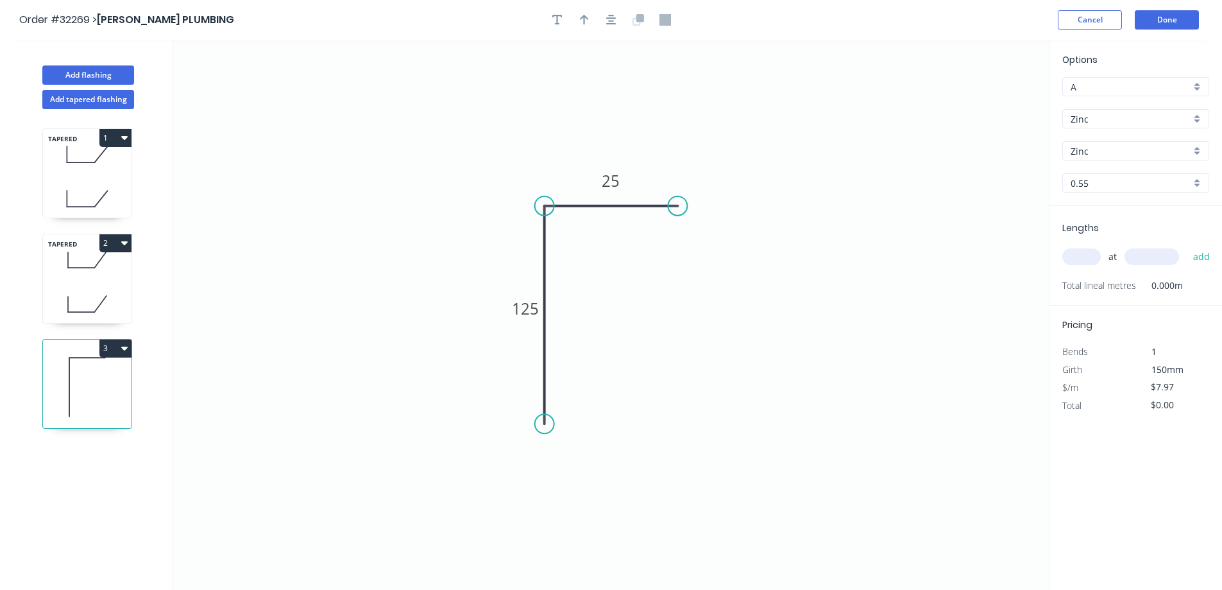
type input "$7.27"
click at [1081, 256] on input "text" at bounding box center [1082, 256] width 39 height 17
type input "2"
type input "4200"
click at [1187, 246] on button "add" at bounding box center [1202, 257] width 30 height 22
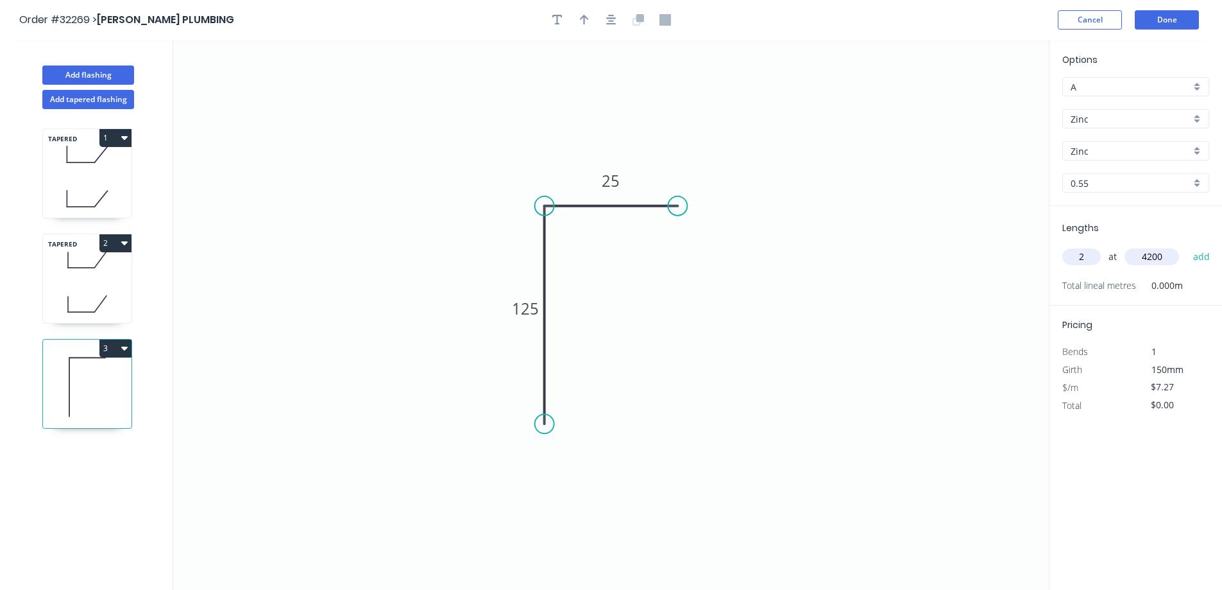
type input "$61.07"
click at [1161, 21] on button "Done" at bounding box center [1167, 19] width 64 height 19
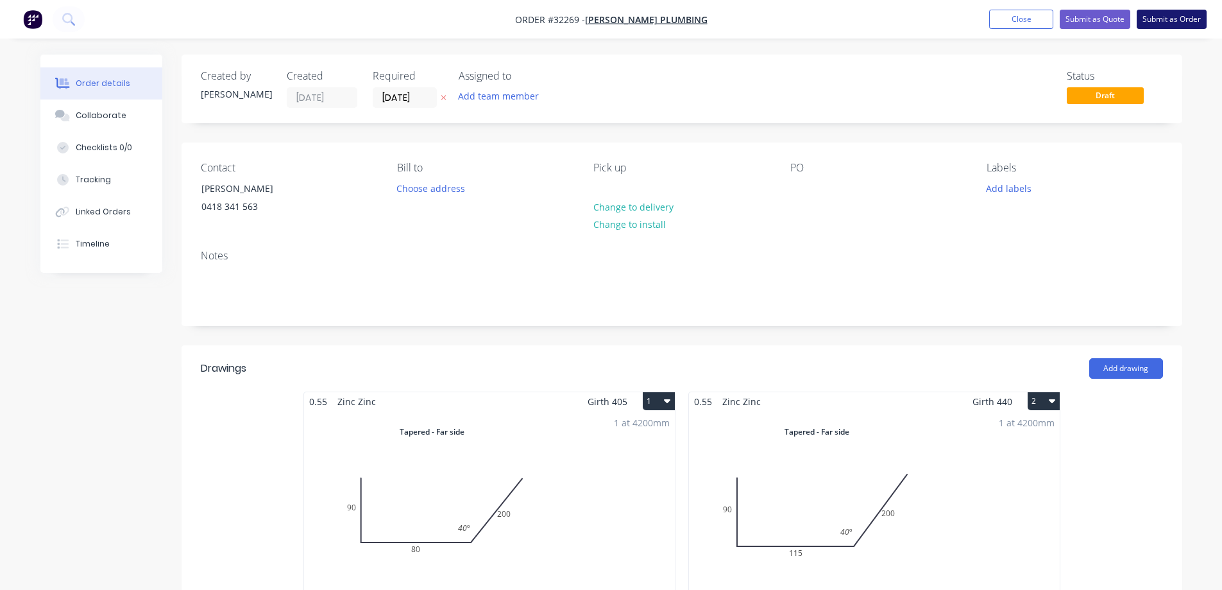
click at [1172, 23] on button "Submit as Order" at bounding box center [1172, 19] width 70 height 19
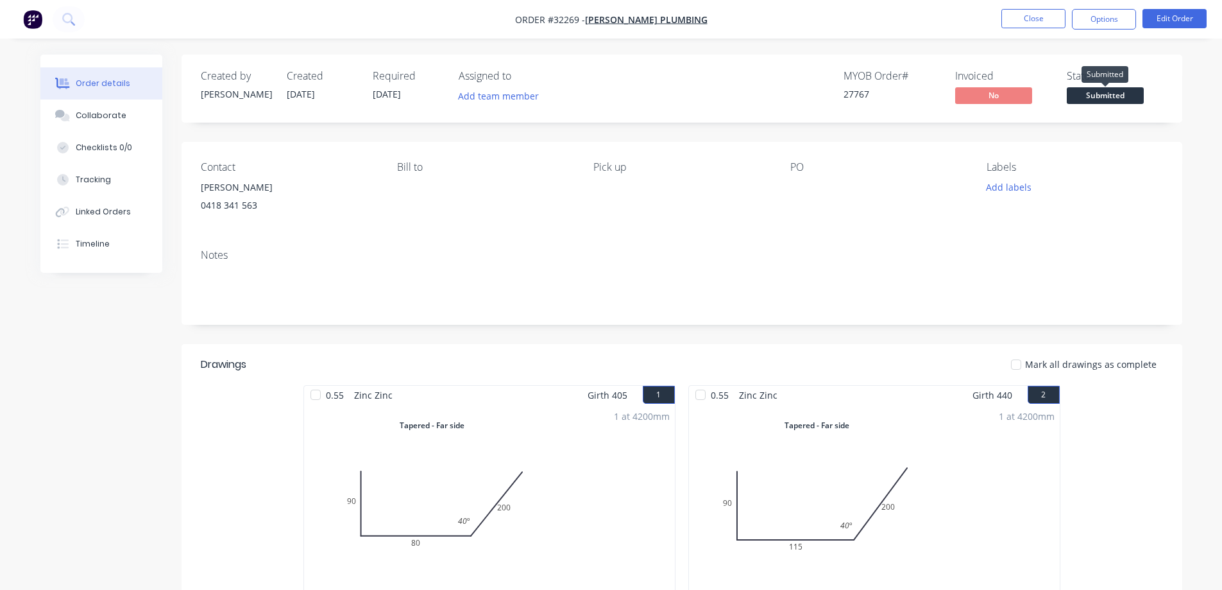
click at [1087, 101] on span "Submitted" at bounding box center [1105, 95] width 77 height 16
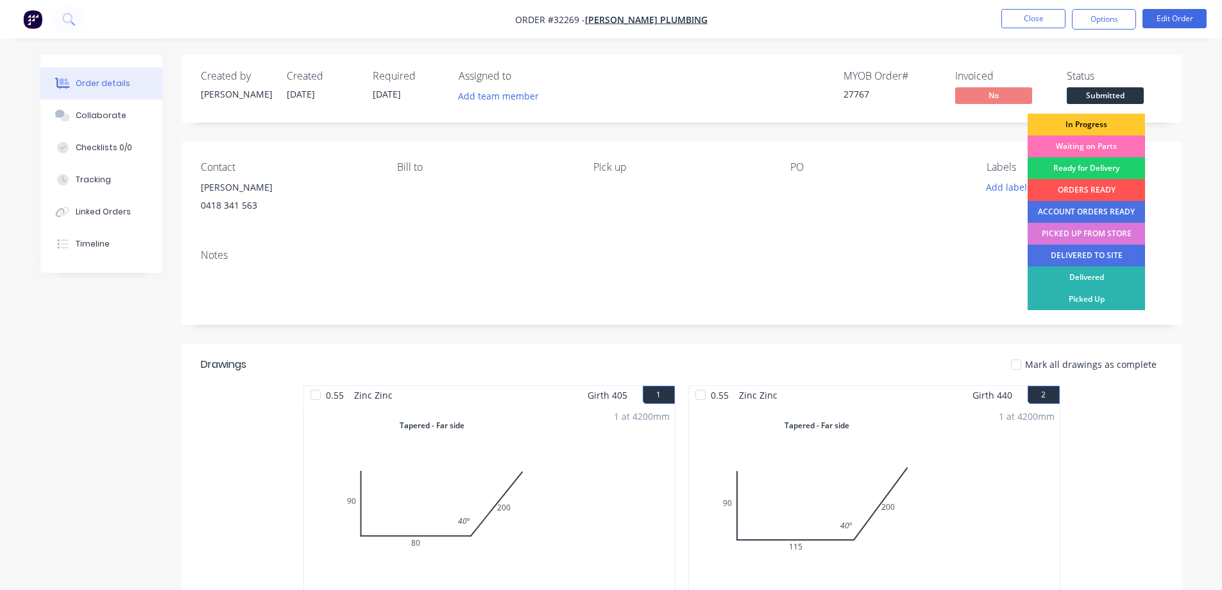
click at [1096, 126] on div "In Progress" at bounding box center [1086, 125] width 117 height 22
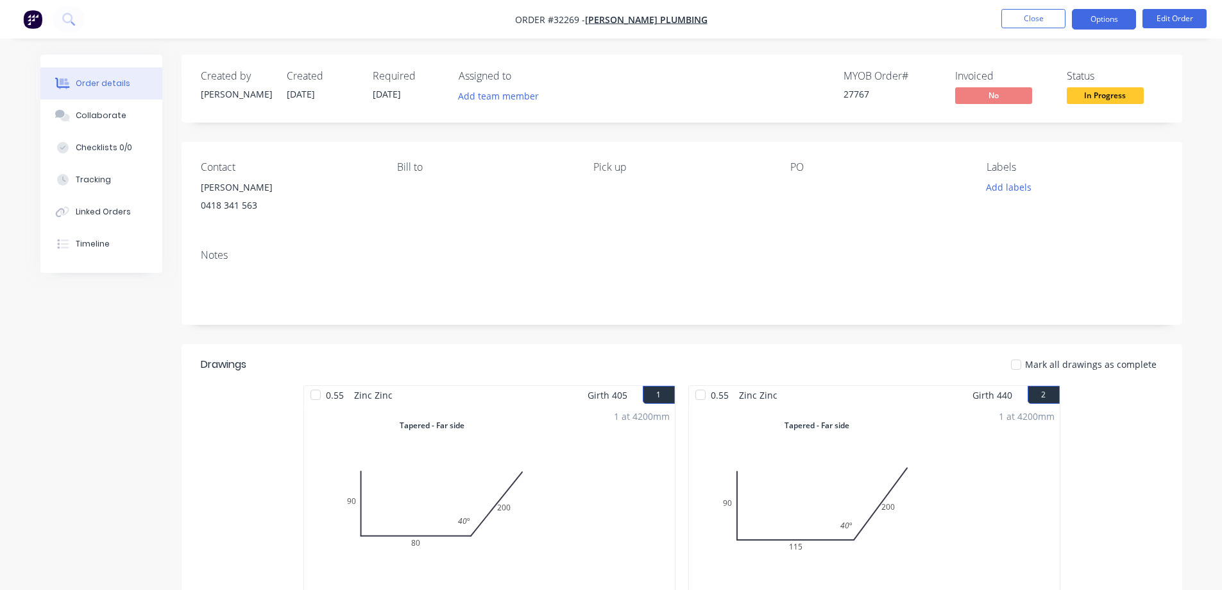
click at [1093, 19] on button "Options" at bounding box center [1104, 19] width 64 height 21
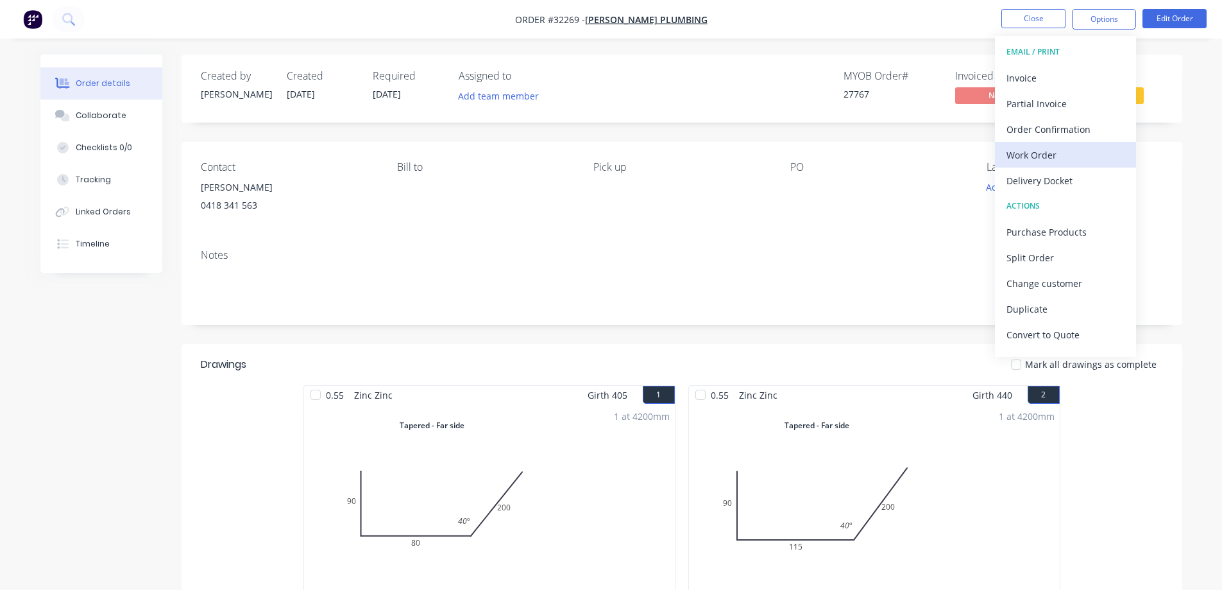
click at [1051, 149] on div "Work Order" at bounding box center [1066, 155] width 118 height 19
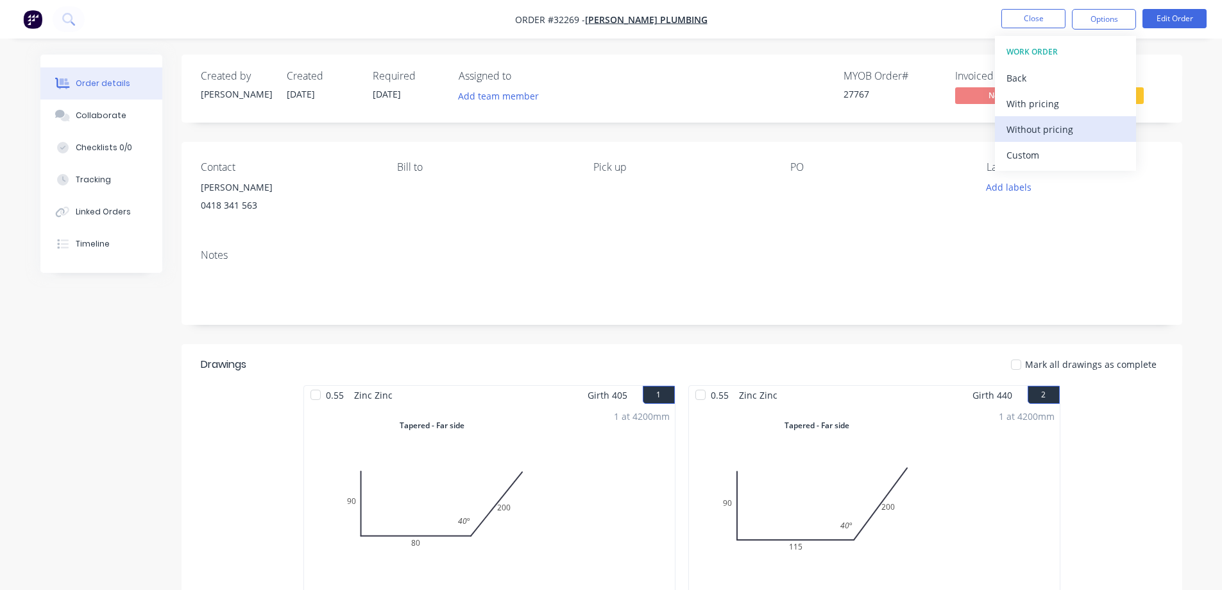
click at [1063, 124] on div "Without pricing" at bounding box center [1066, 129] width 118 height 19
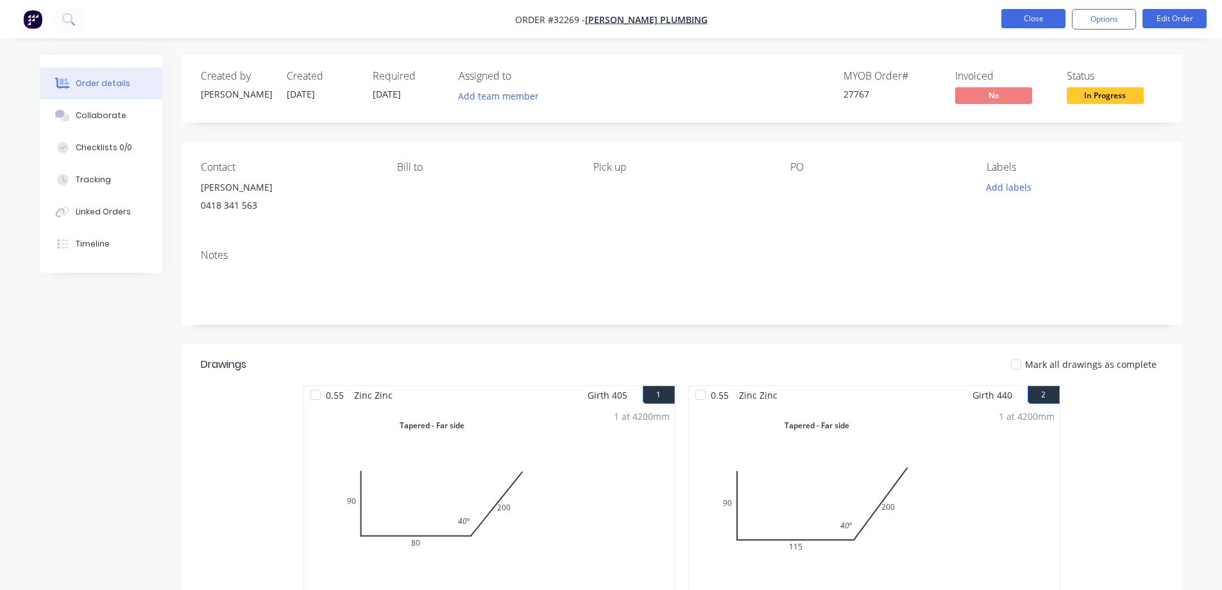
click at [1051, 19] on button "Close" at bounding box center [1034, 18] width 64 height 19
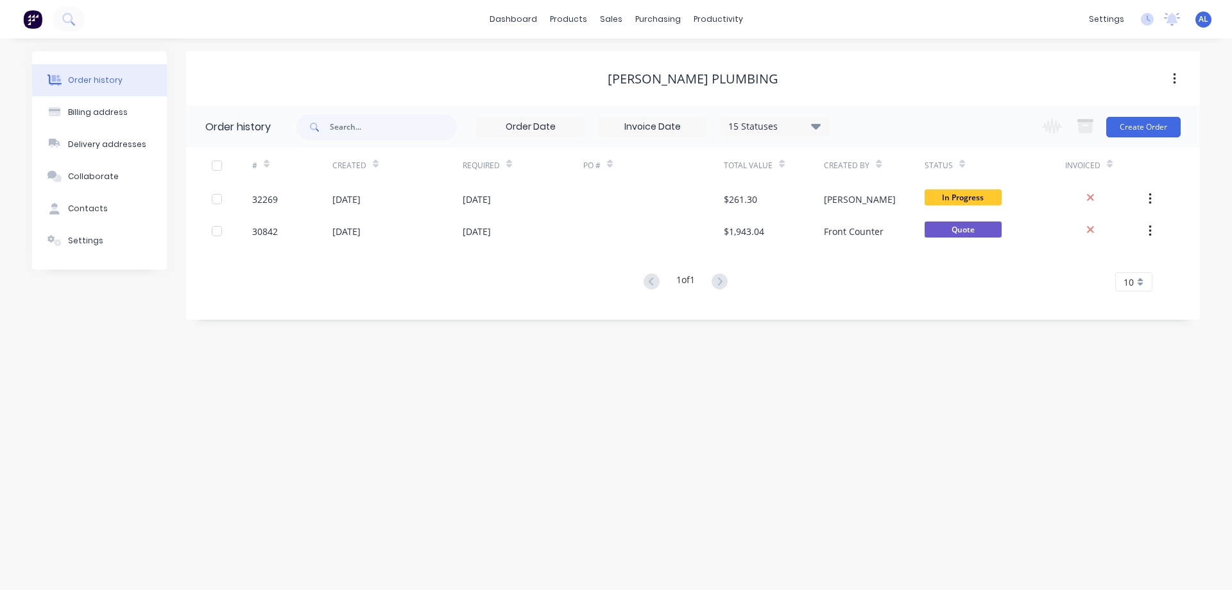
click at [33, 24] on img at bounding box center [32, 19] width 19 height 19
